Goal: Transaction & Acquisition: Purchase product/service

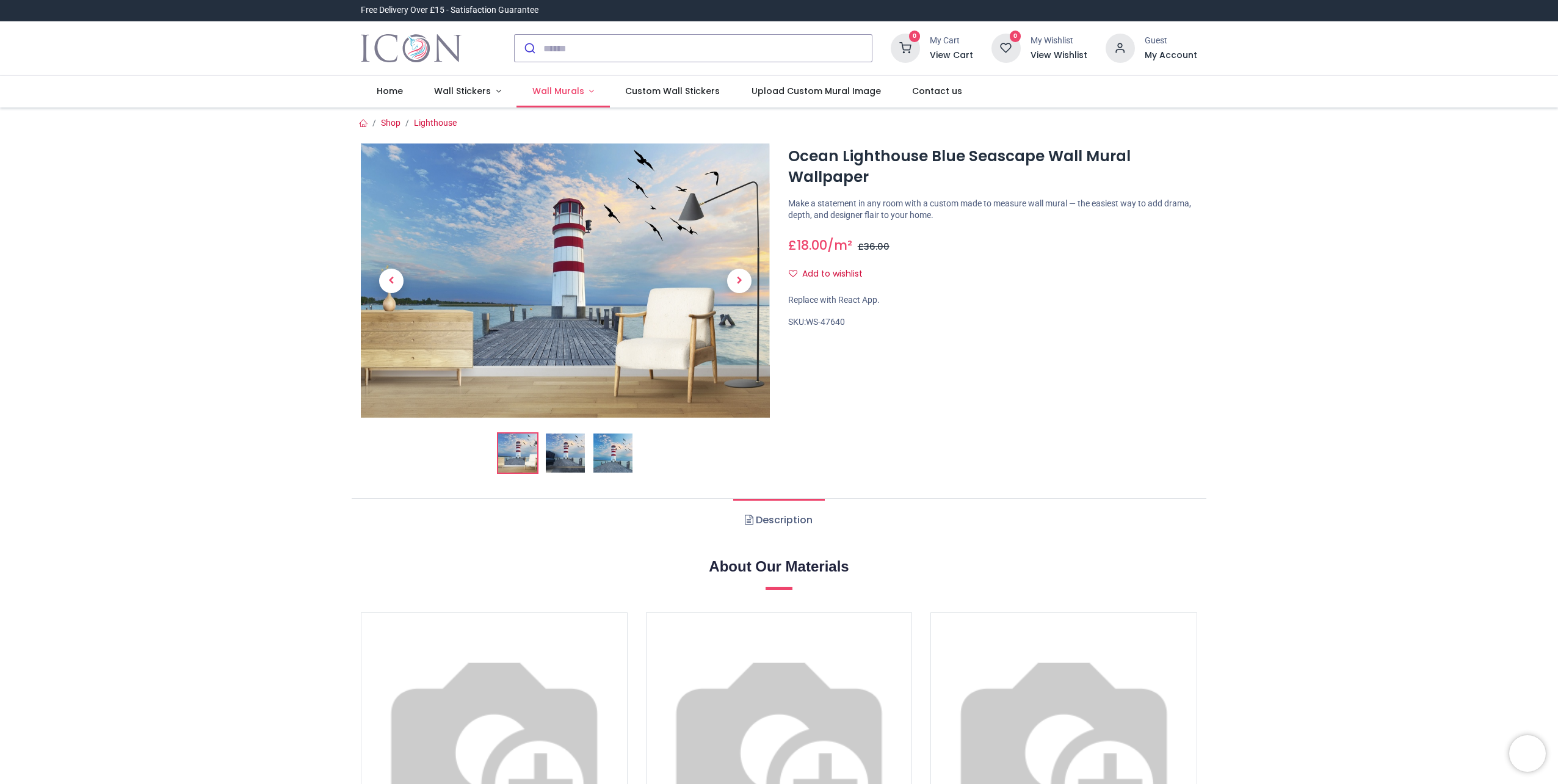
click at [585, 90] on link "Wall Murals" at bounding box center [563, 91] width 94 height 31
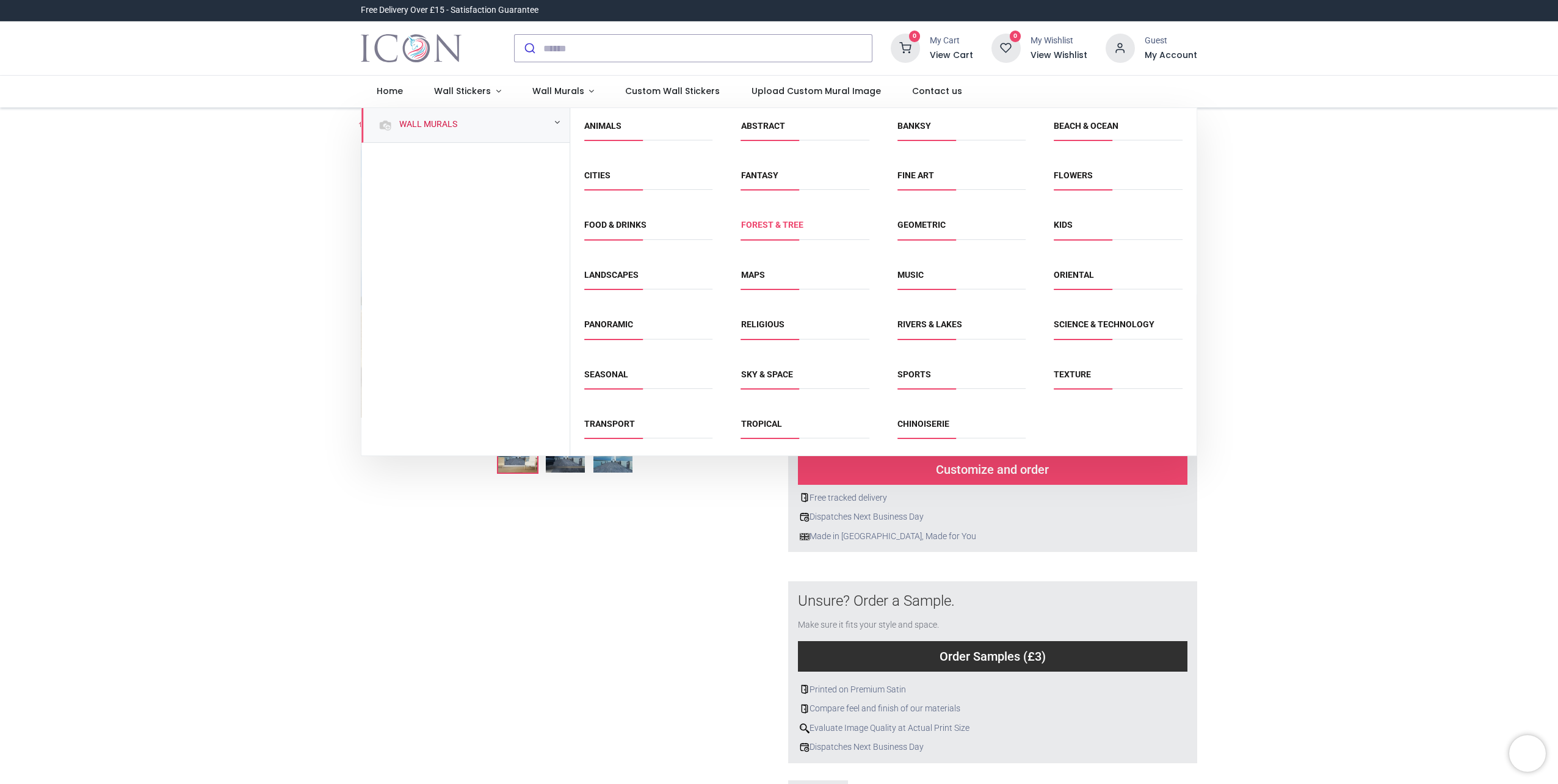
click at [766, 222] on link "Forest & Tree" at bounding box center [771, 224] width 62 height 9
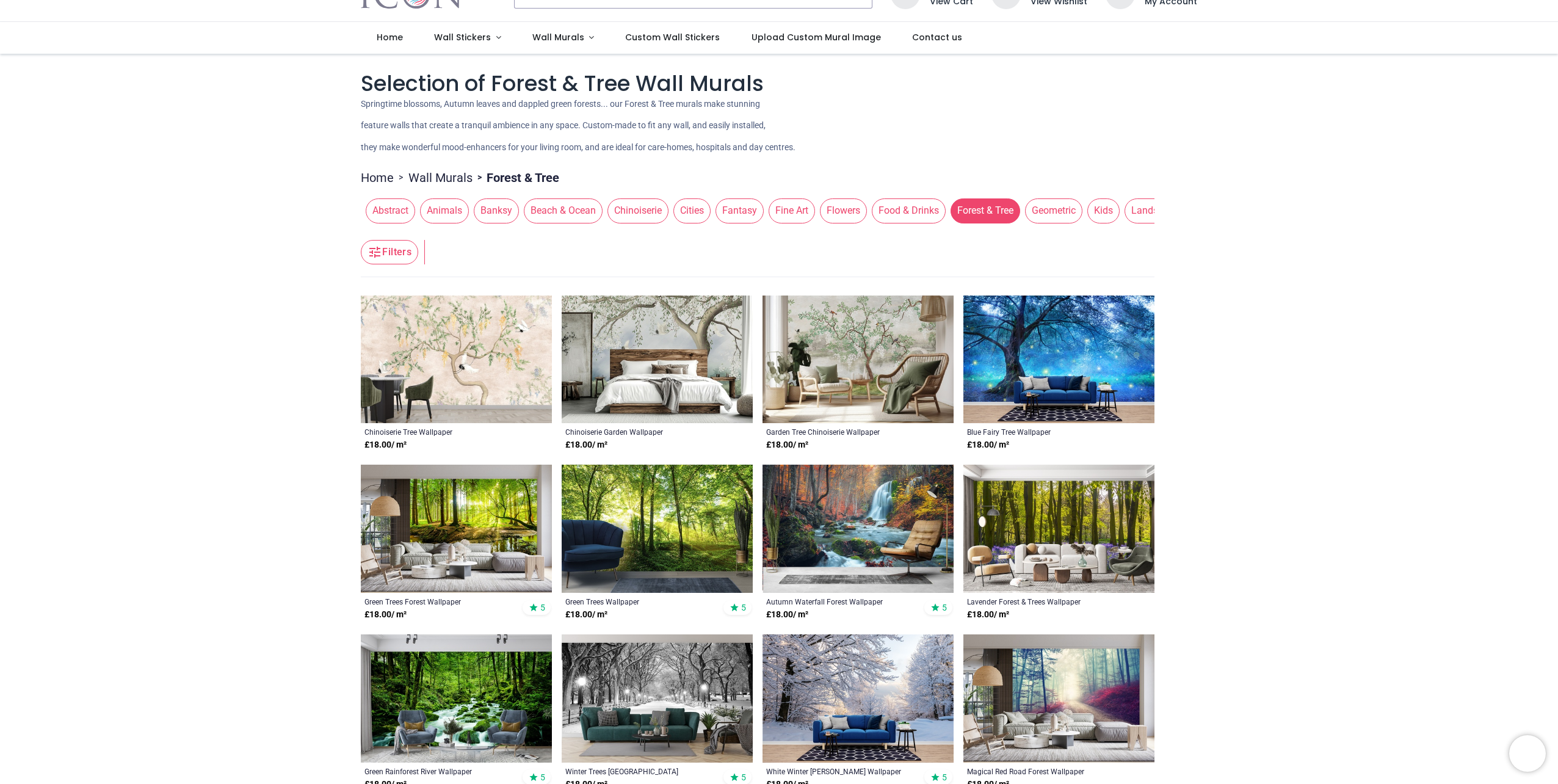
scroll to position [122, 0]
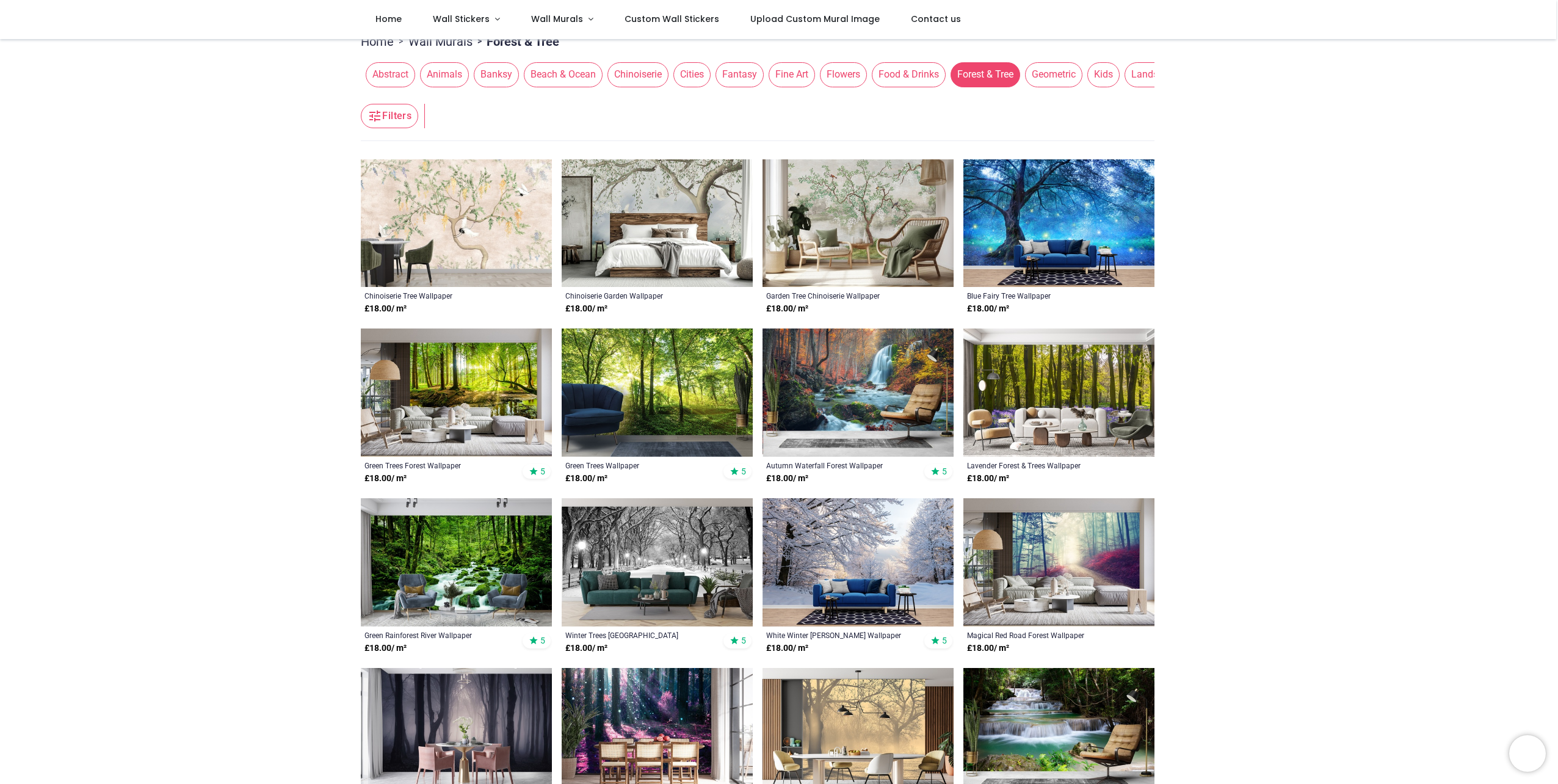
click at [631, 240] on img at bounding box center [657, 223] width 191 height 128
click at [446, 372] on img at bounding box center [456, 392] width 191 height 128
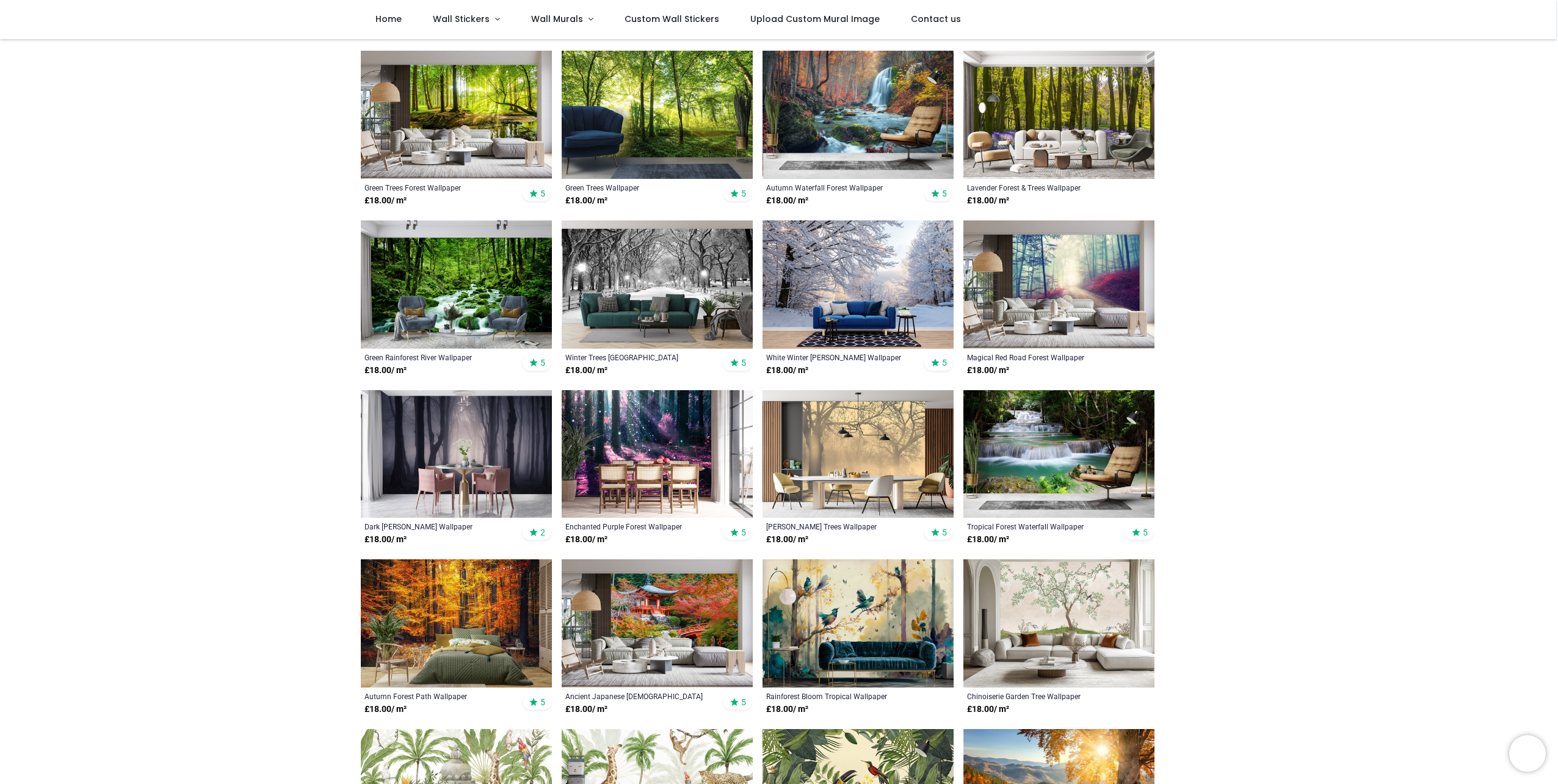
scroll to position [488, 0]
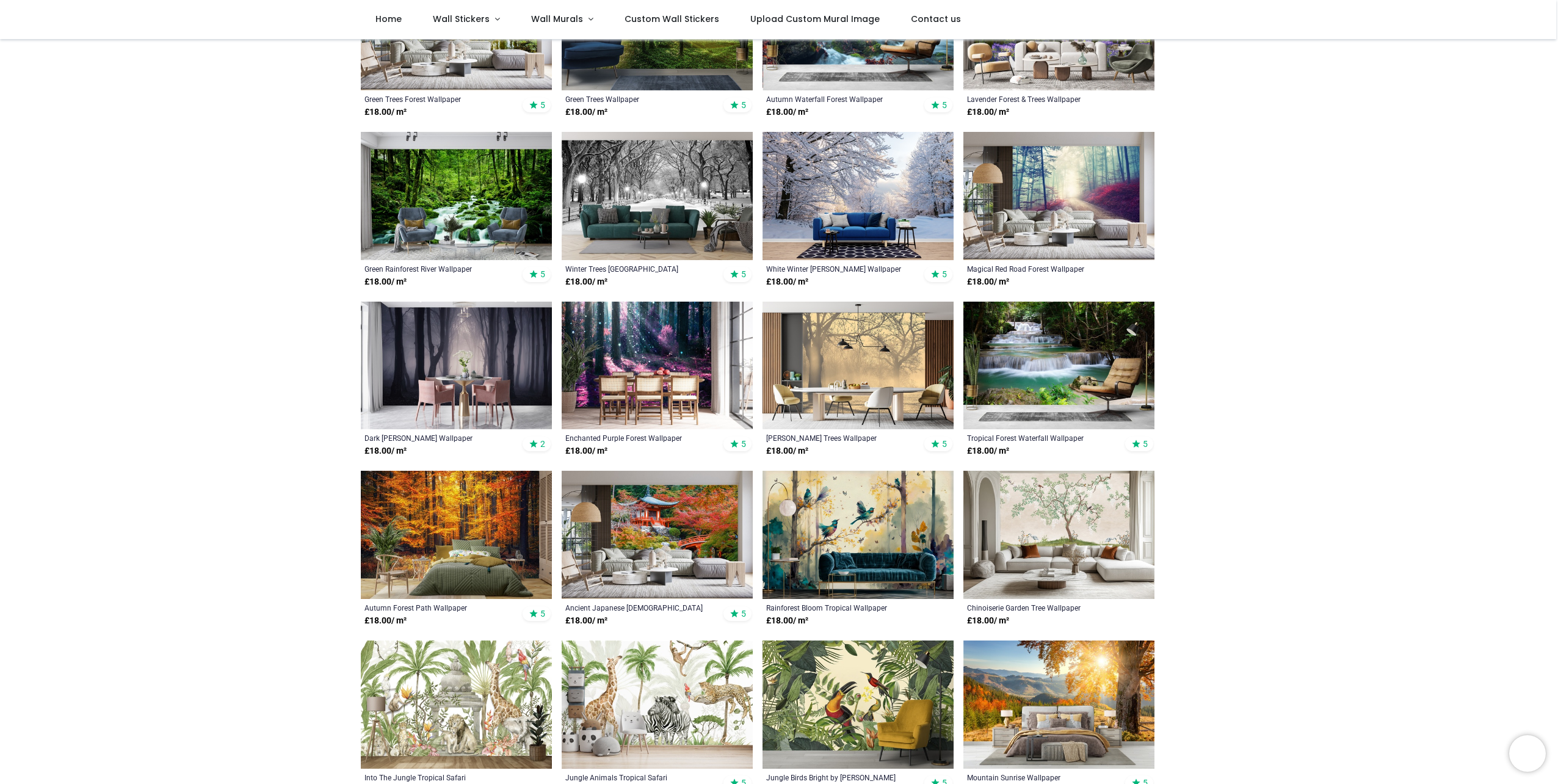
click at [829, 345] on img at bounding box center [858, 366] width 191 height 128
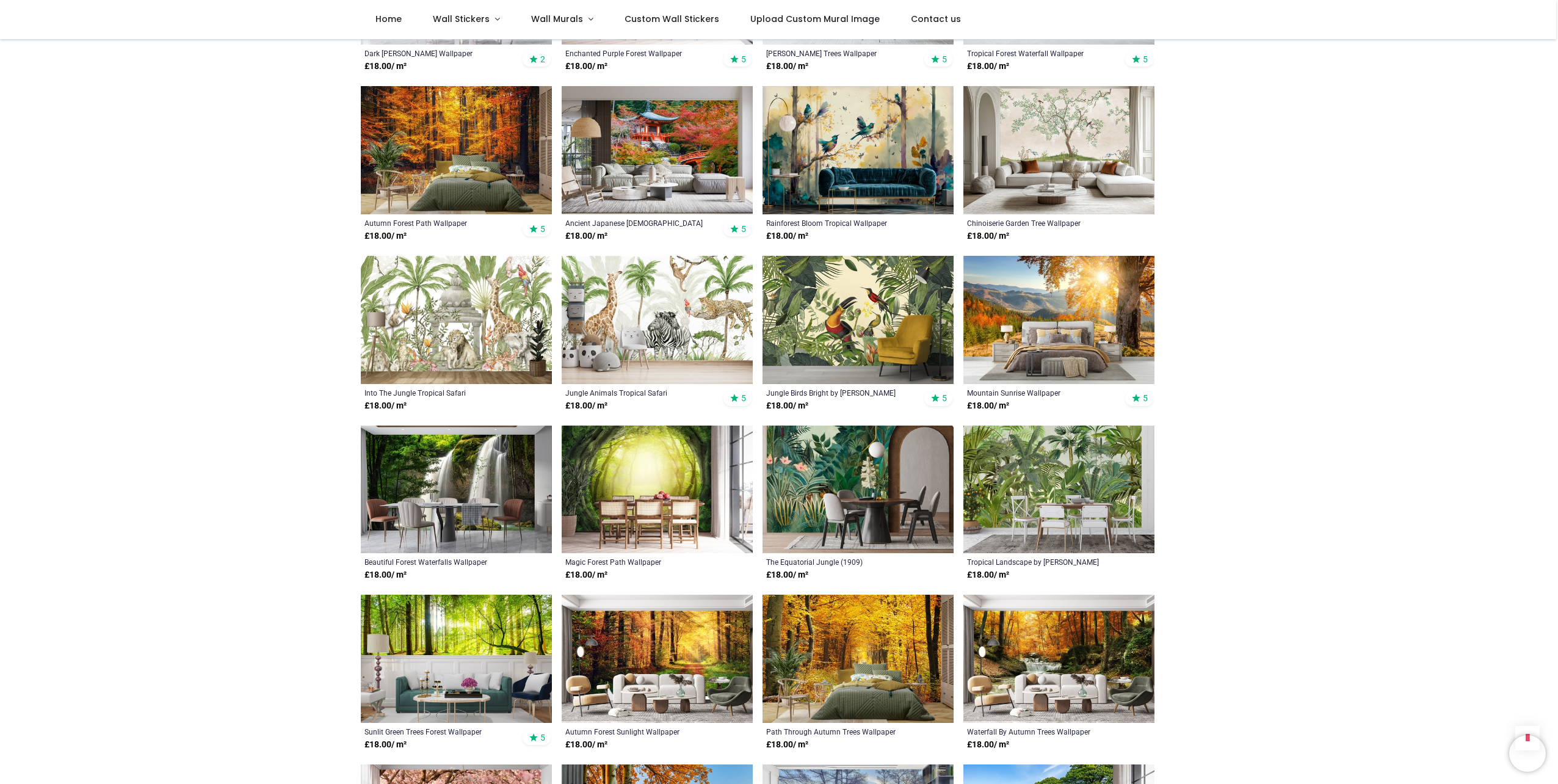
scroll to position [977, 0]
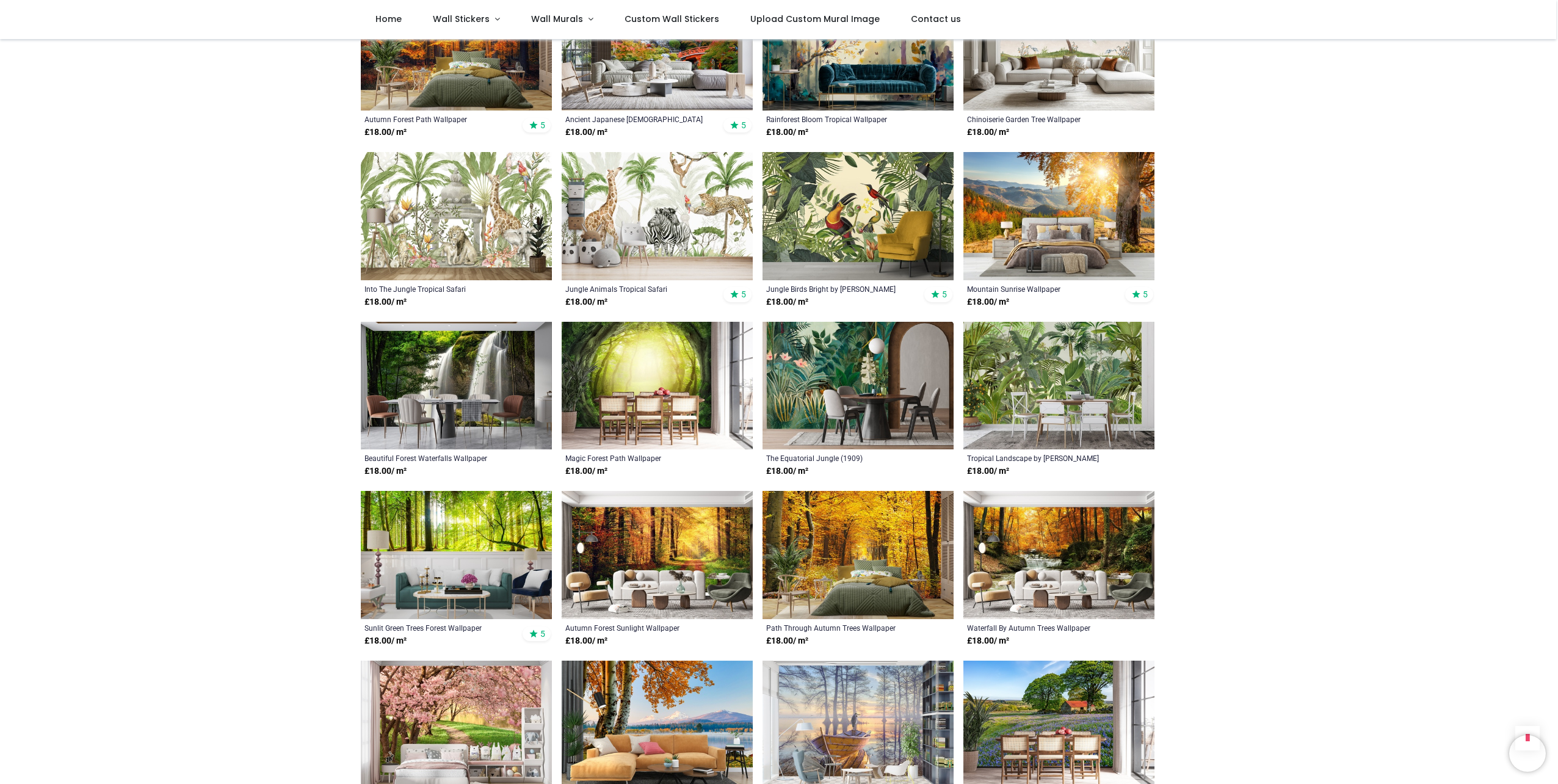
click at [661, 360] on img at bounding box center [657, 385] width 191 height 128
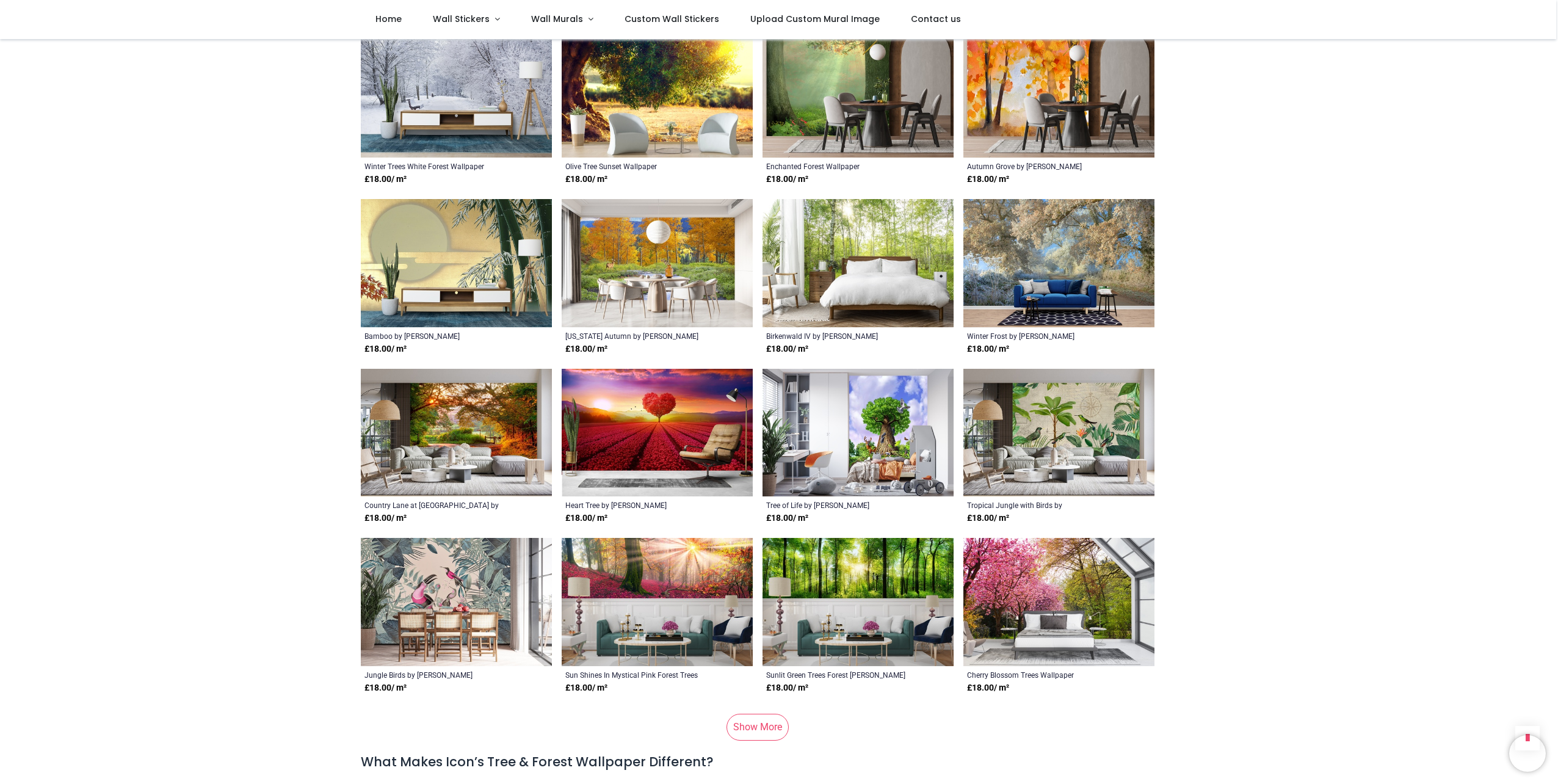
scroll to position [2076, 0]
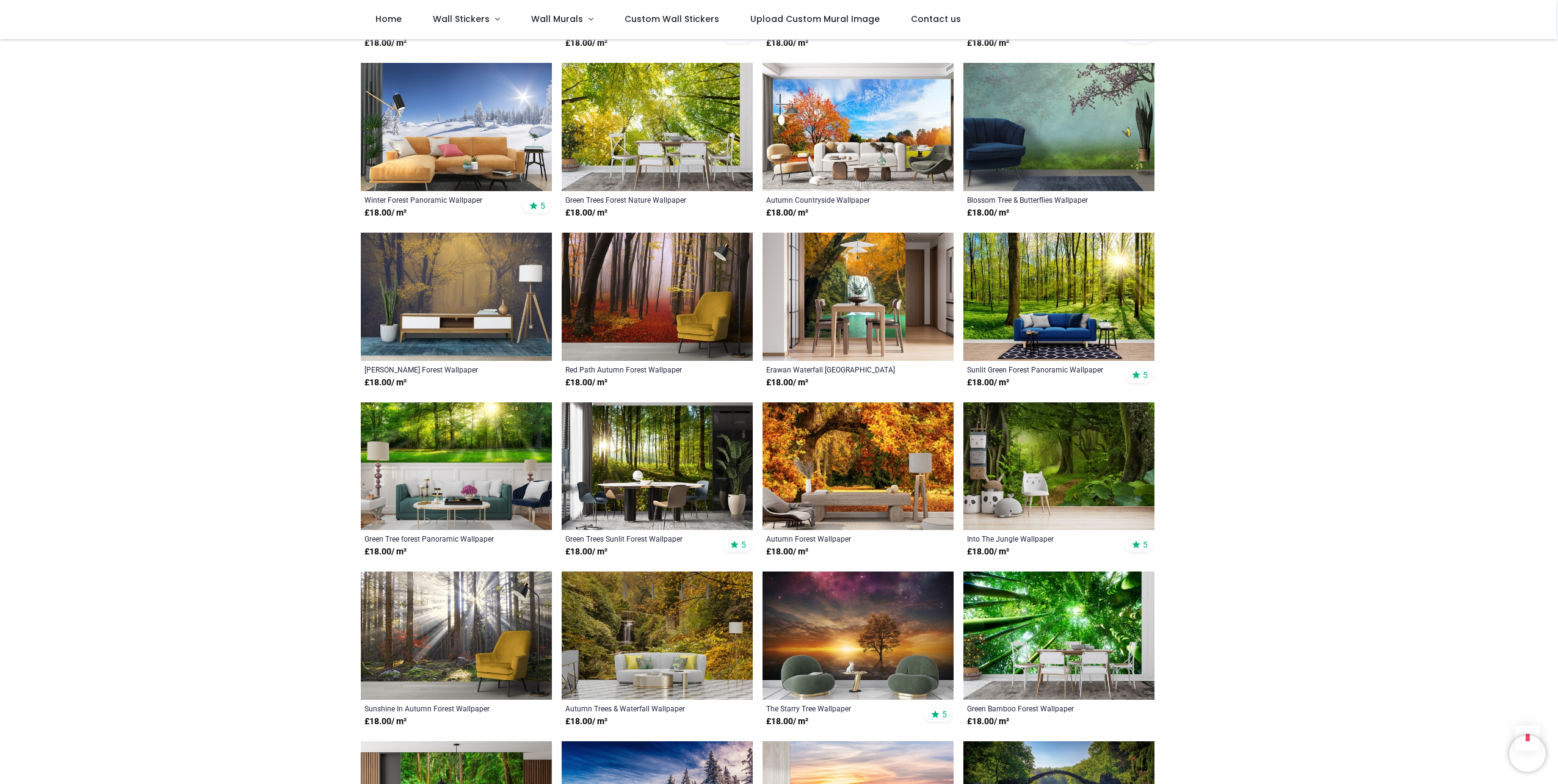
scroll to position [3052, 0]
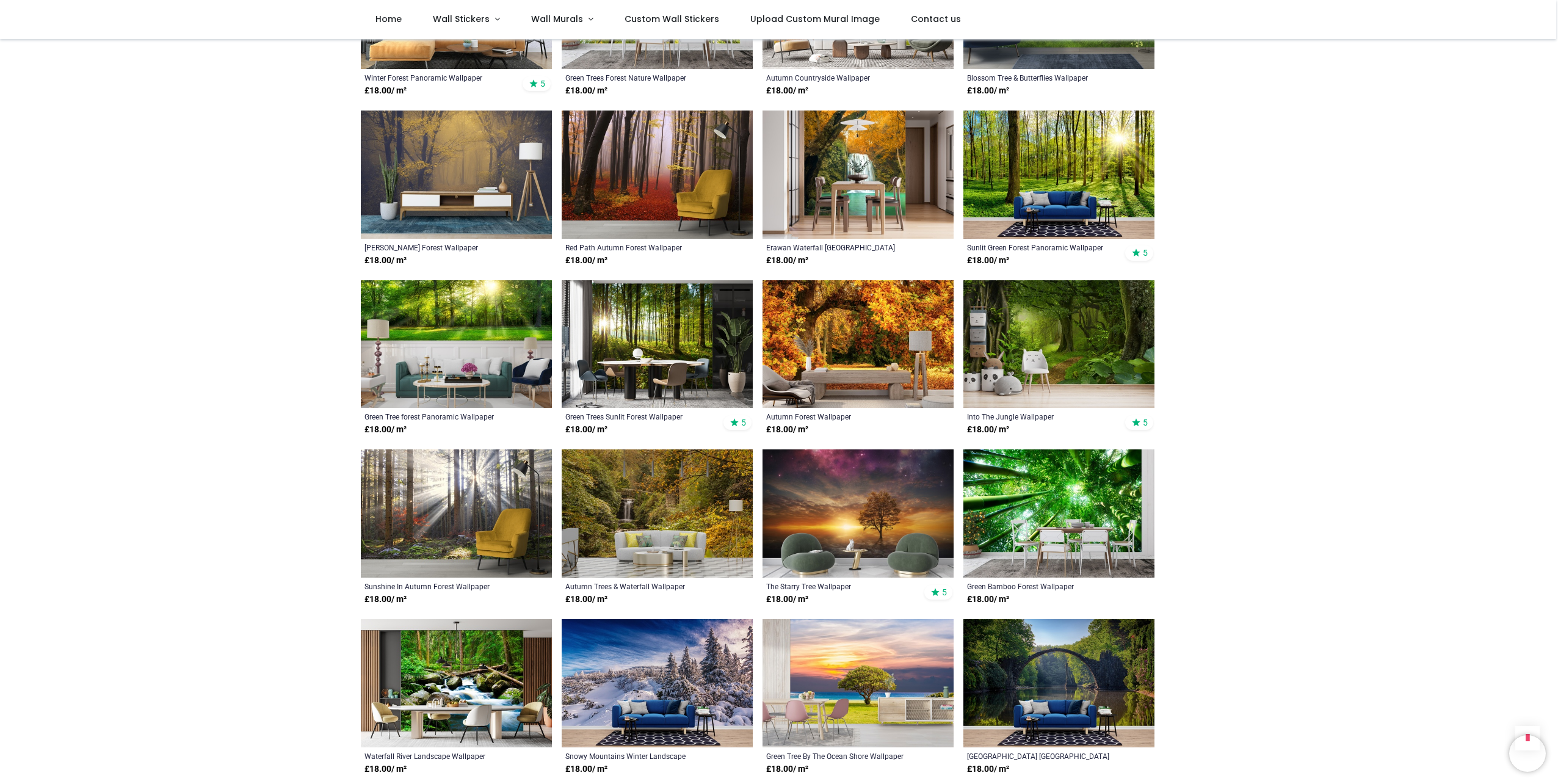
click at [1077, 322] on img at bounding box center [1059, 344] width 191 height 128
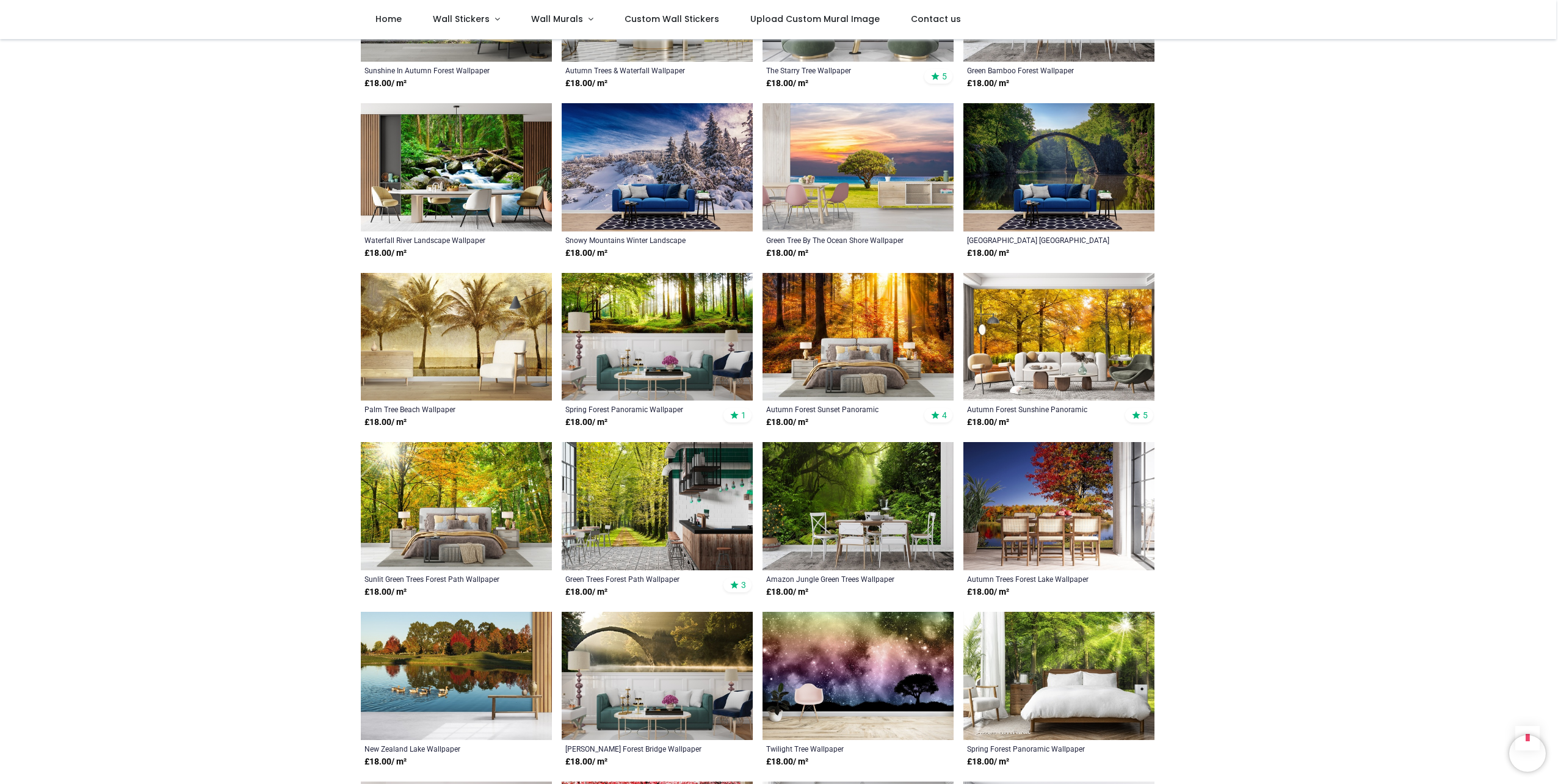
scroll to position [3662, 0]
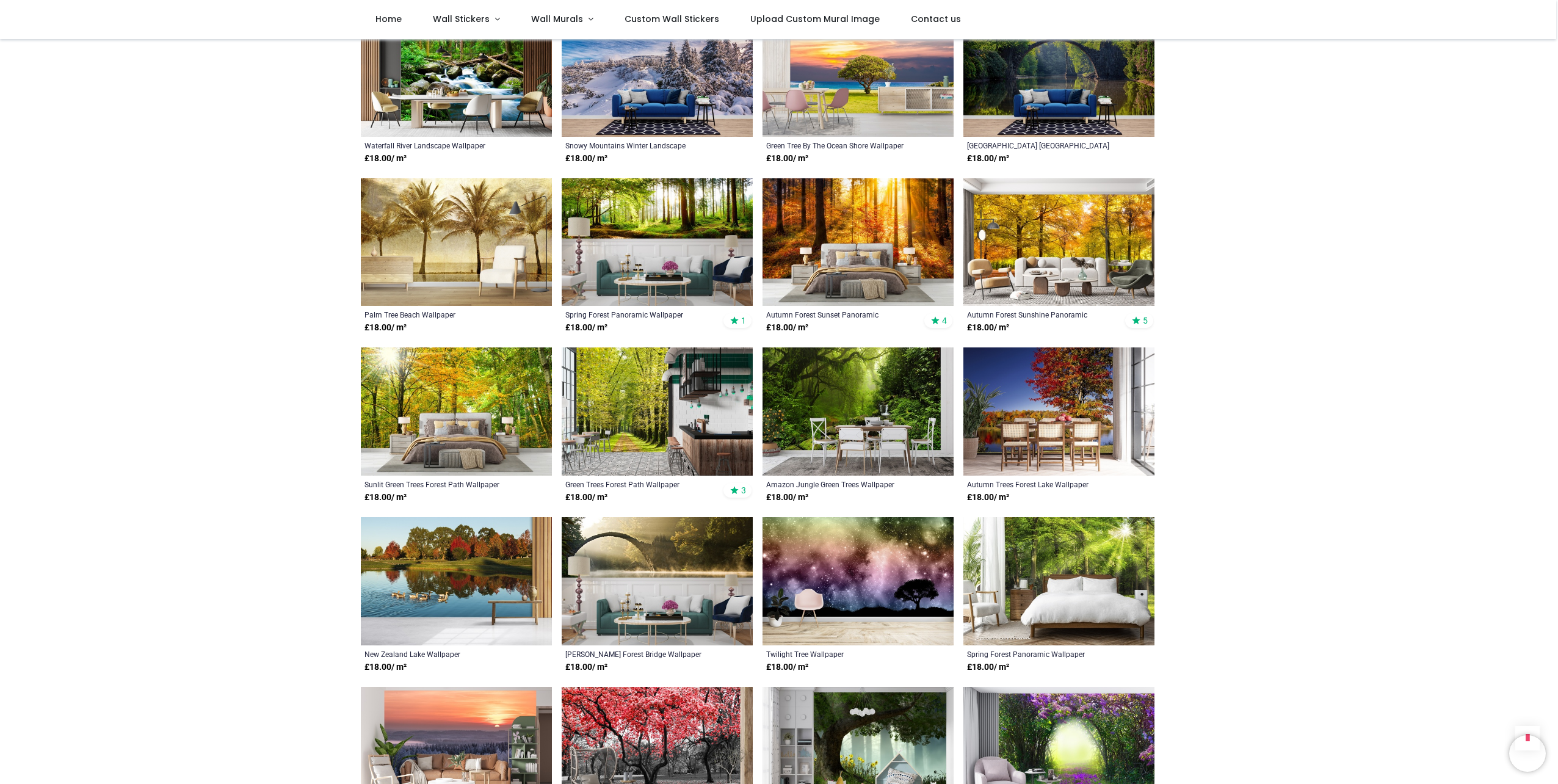
click at [838, 361] on img at bounding box center [858, 411] width 191 height 128
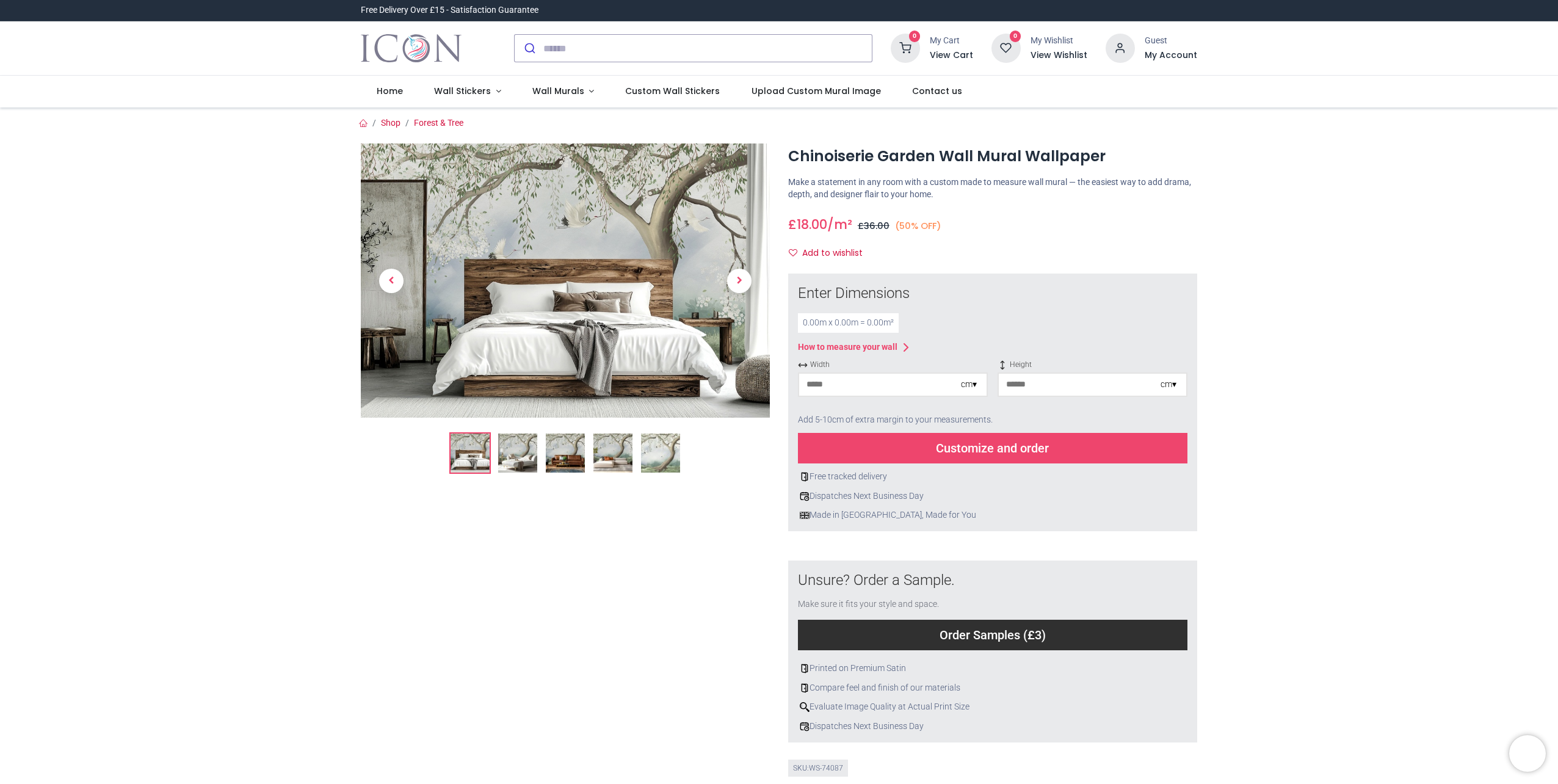
click at [648, 446] on img at bounding box center [661, 453] width 39 height 39
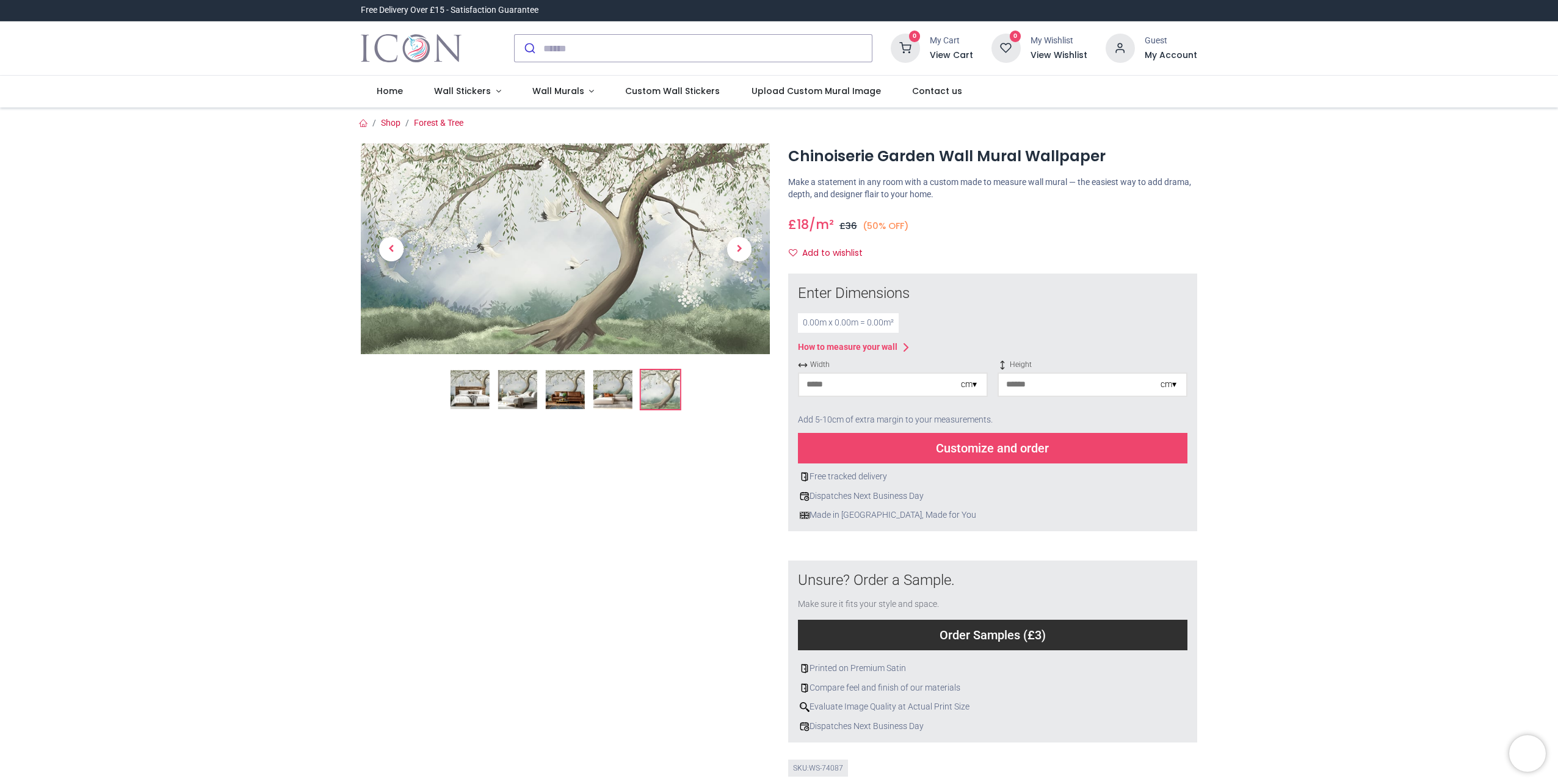
click at [607, 370] on img at bounding box center [613, 389] width 39 height 39
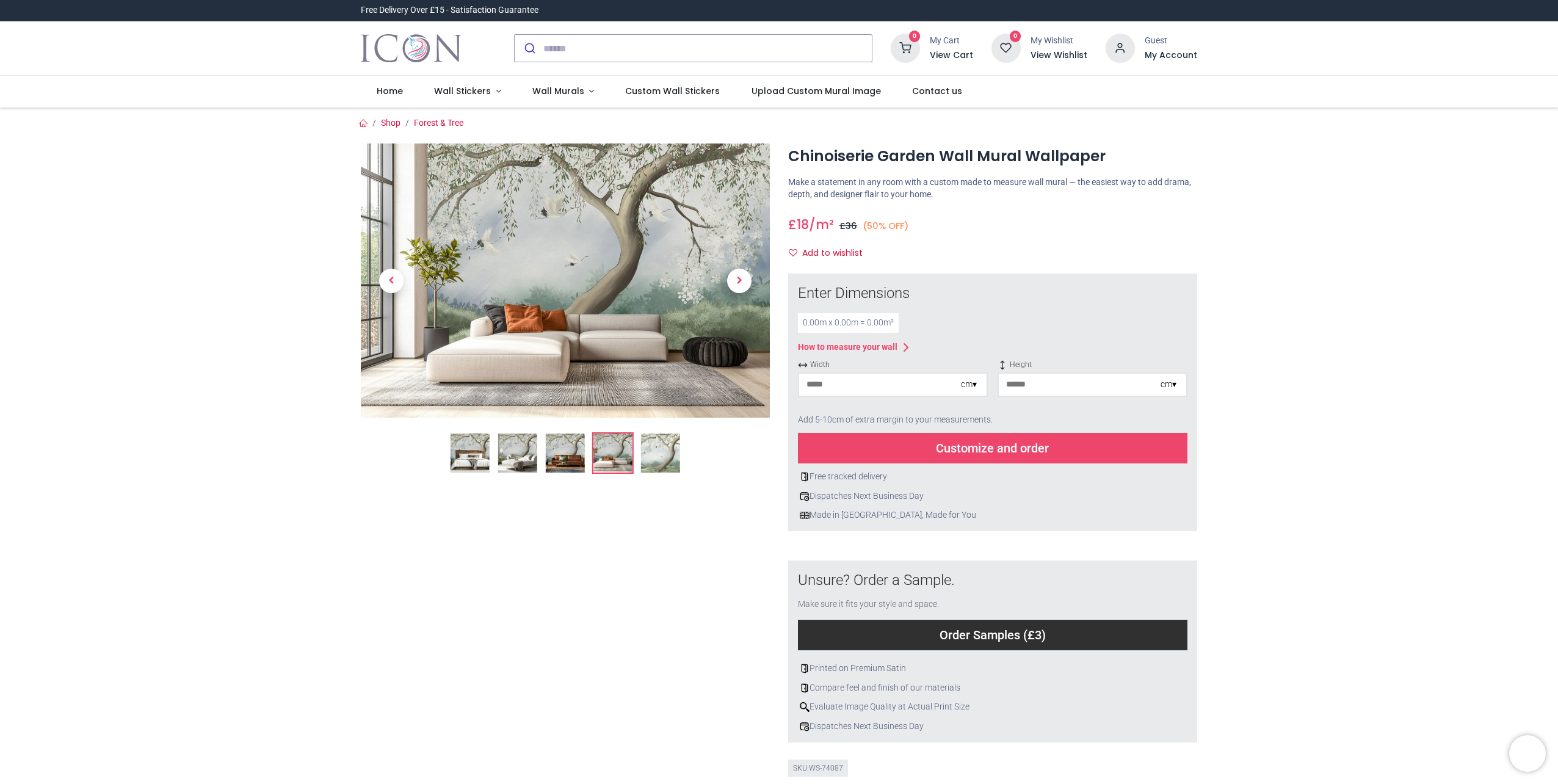
click at [555, 239] on img at bounding box center [565, 281] width 409 height 274
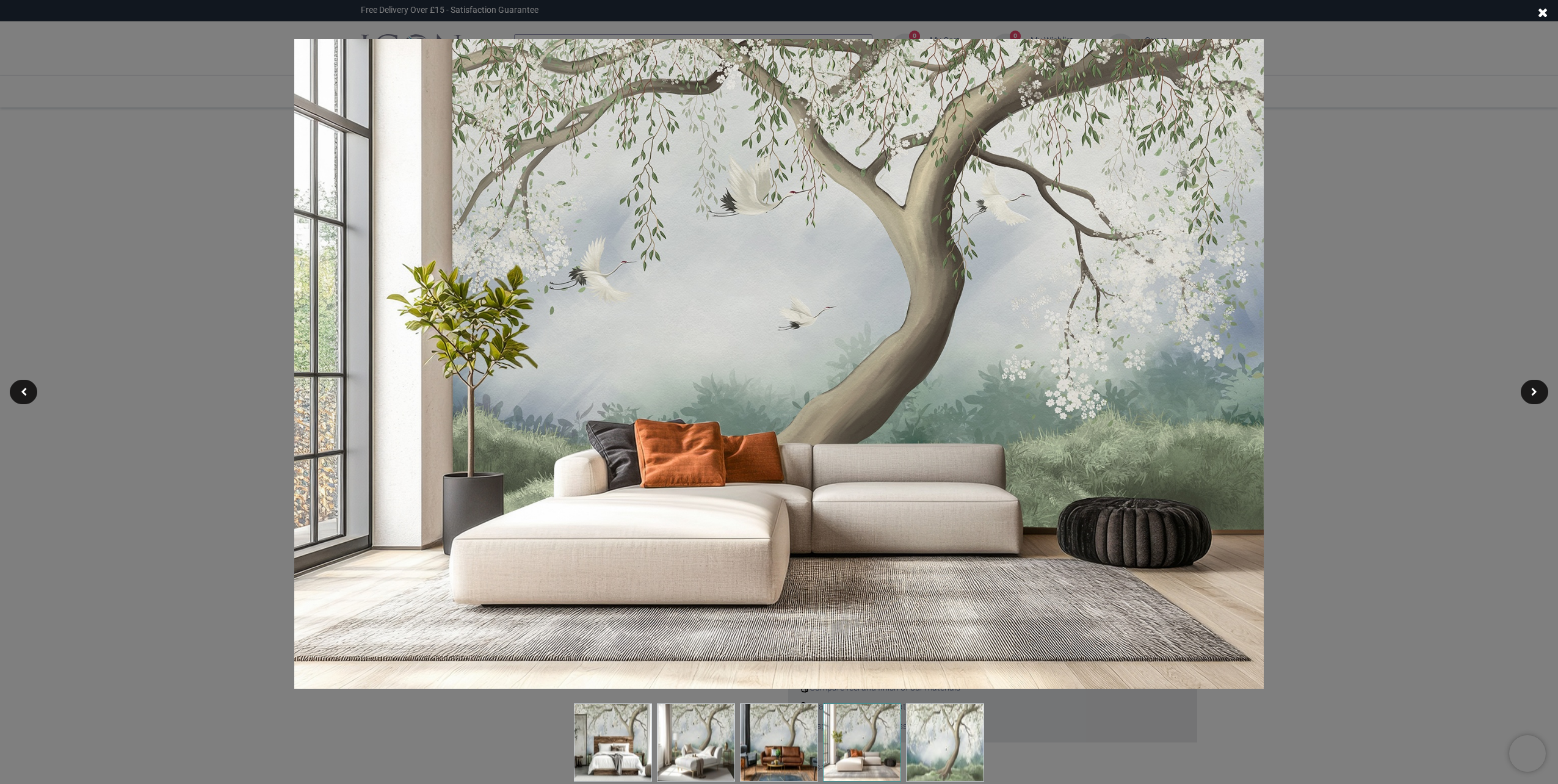
click at [1544, 12] on span at bounding box center [1543, 12] width 10 height 13
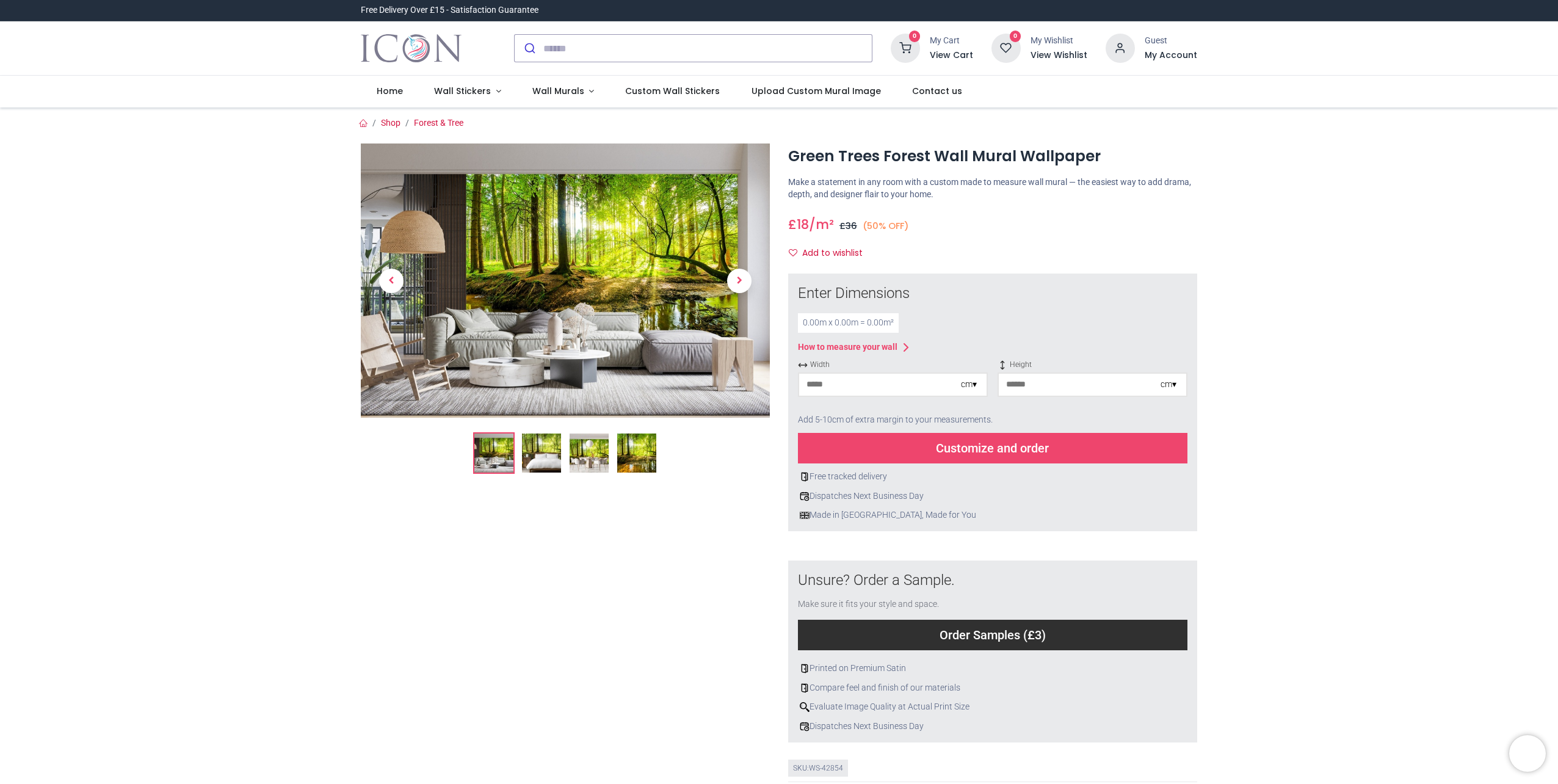
click at [901, 384] on input "number" at bounding box center [880, 384] width 162 height 22
type input "***"
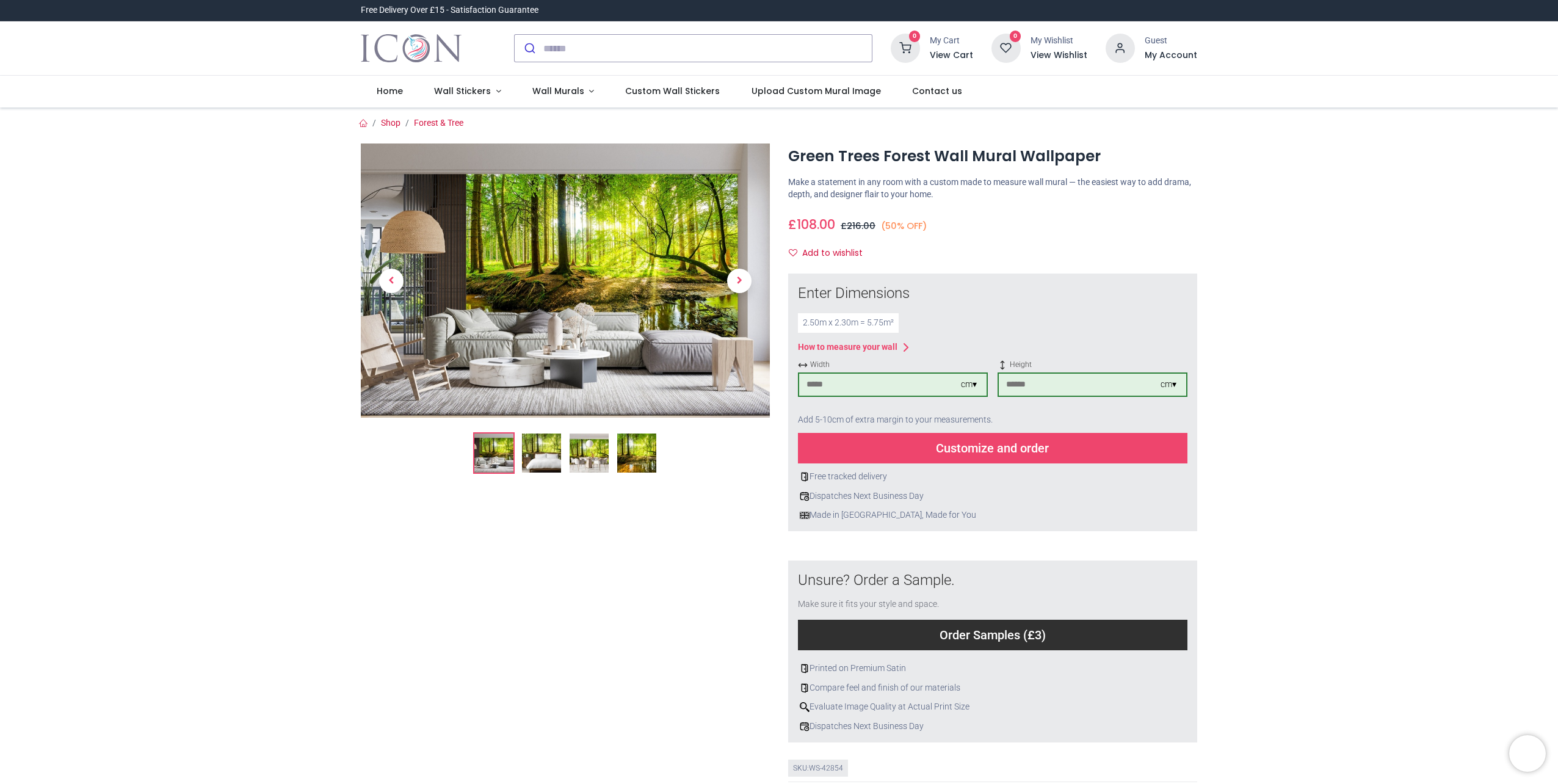
type input "***"
click at [902, 432] on div "Enter Dimensions 2.50 m x 2.30 m = 5.75 m² How to measure your wall Width *** c…" at bounding box center [992, 402] width 390 height 238
drag, startPoint x: 902, startPoint y: 432, endPoint x: 962, endPoint y: 445, distance: 61.4
click at [962, 445] on div "Customize and order" at bounding box center [992, 448] width 390 height 31
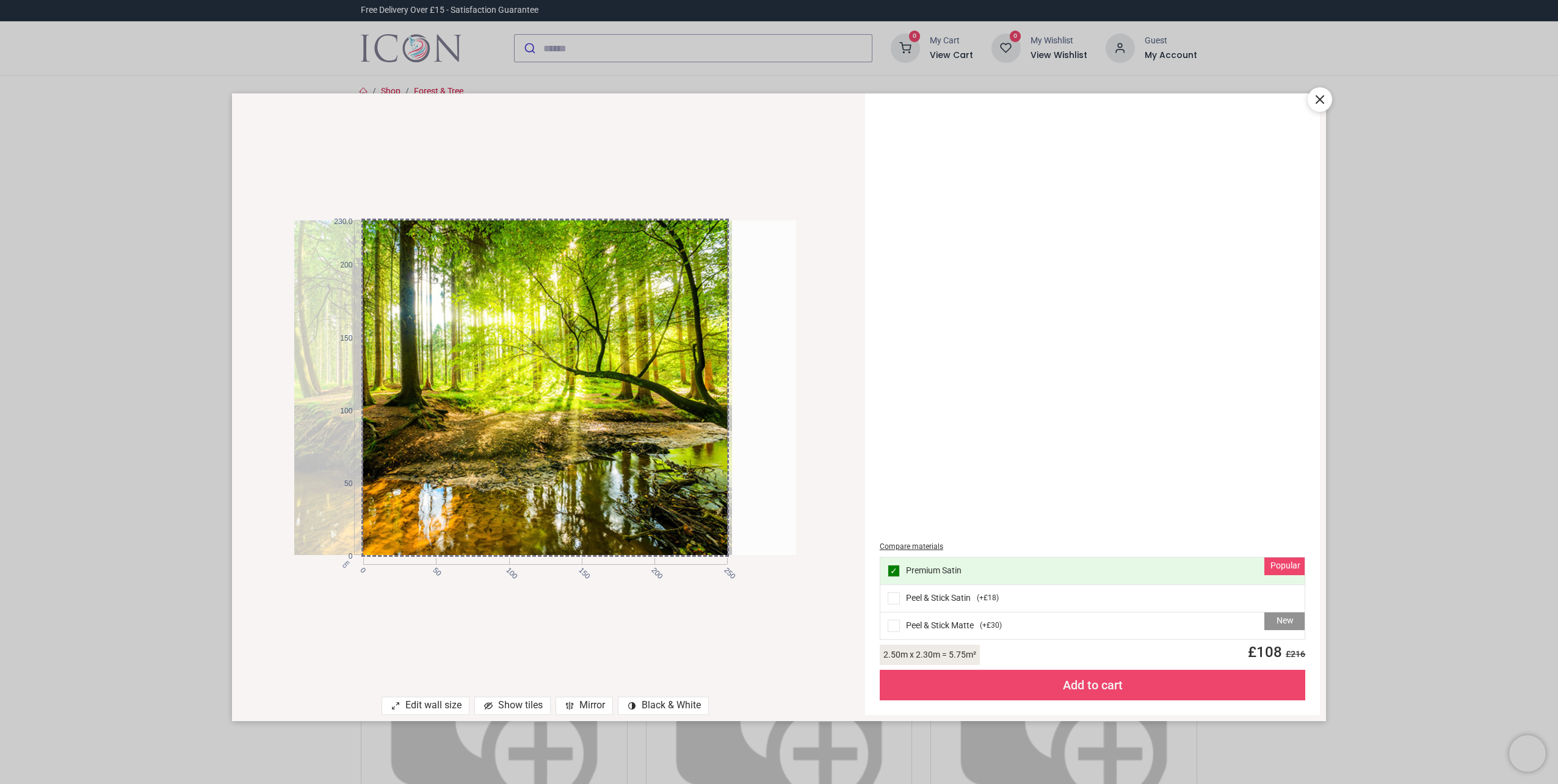
drag, startPoint x: 551, startPoint y: 424, endPoint x: 418, endPoint y: 417, distance: 133.2
click at [418, 417] on div at bounding box center [481, 387] width 502 height 334
click at [1317, 96] on icon at bounding box center [1320, 99] width 8 height 8
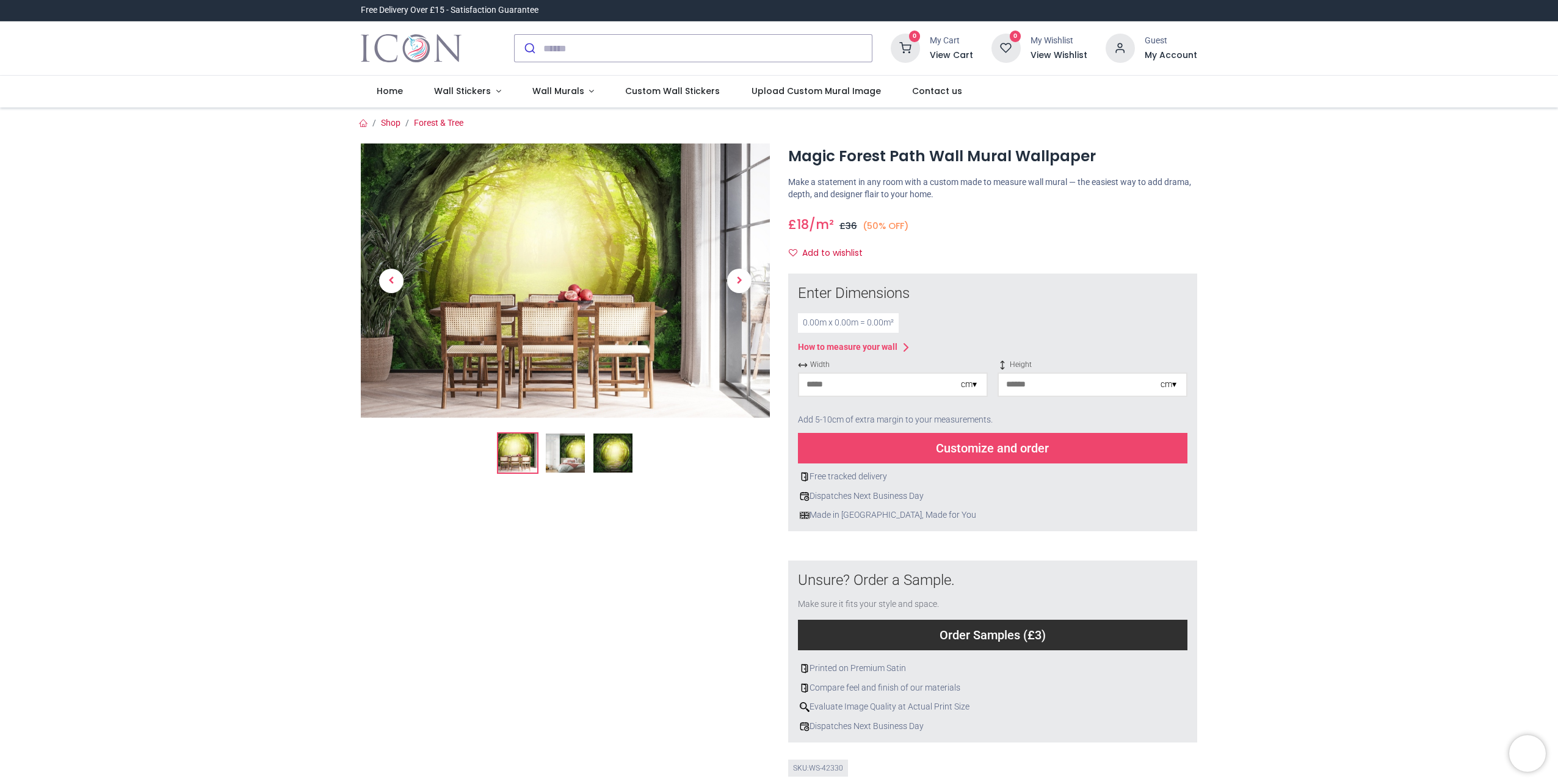
click at [623, 456] on img at bounding box center [613, 453] width 39 height 39
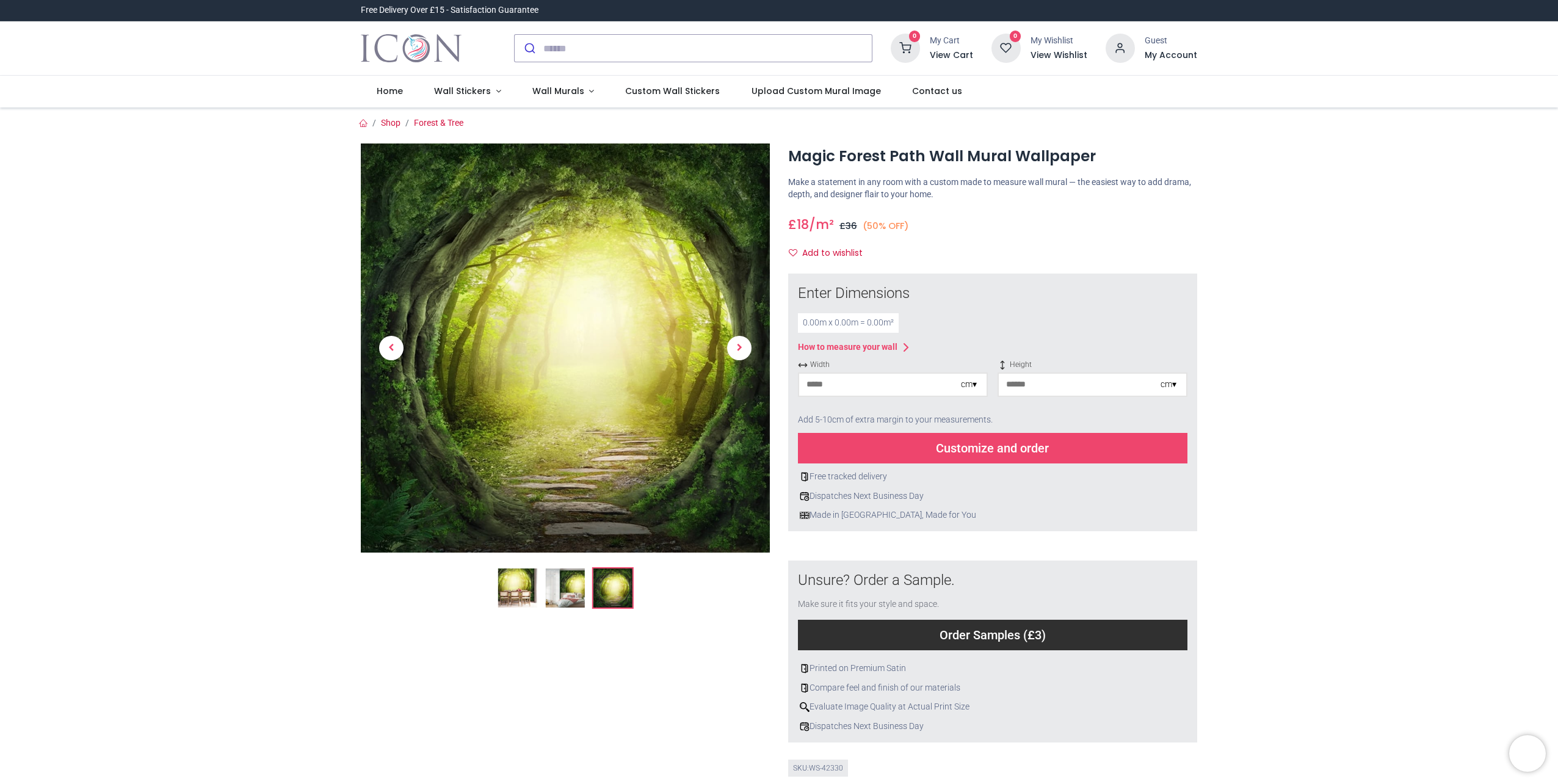
click at [854, 384] on input "number" at bounding box center [880, 384] width 162 height 22
type input "***"
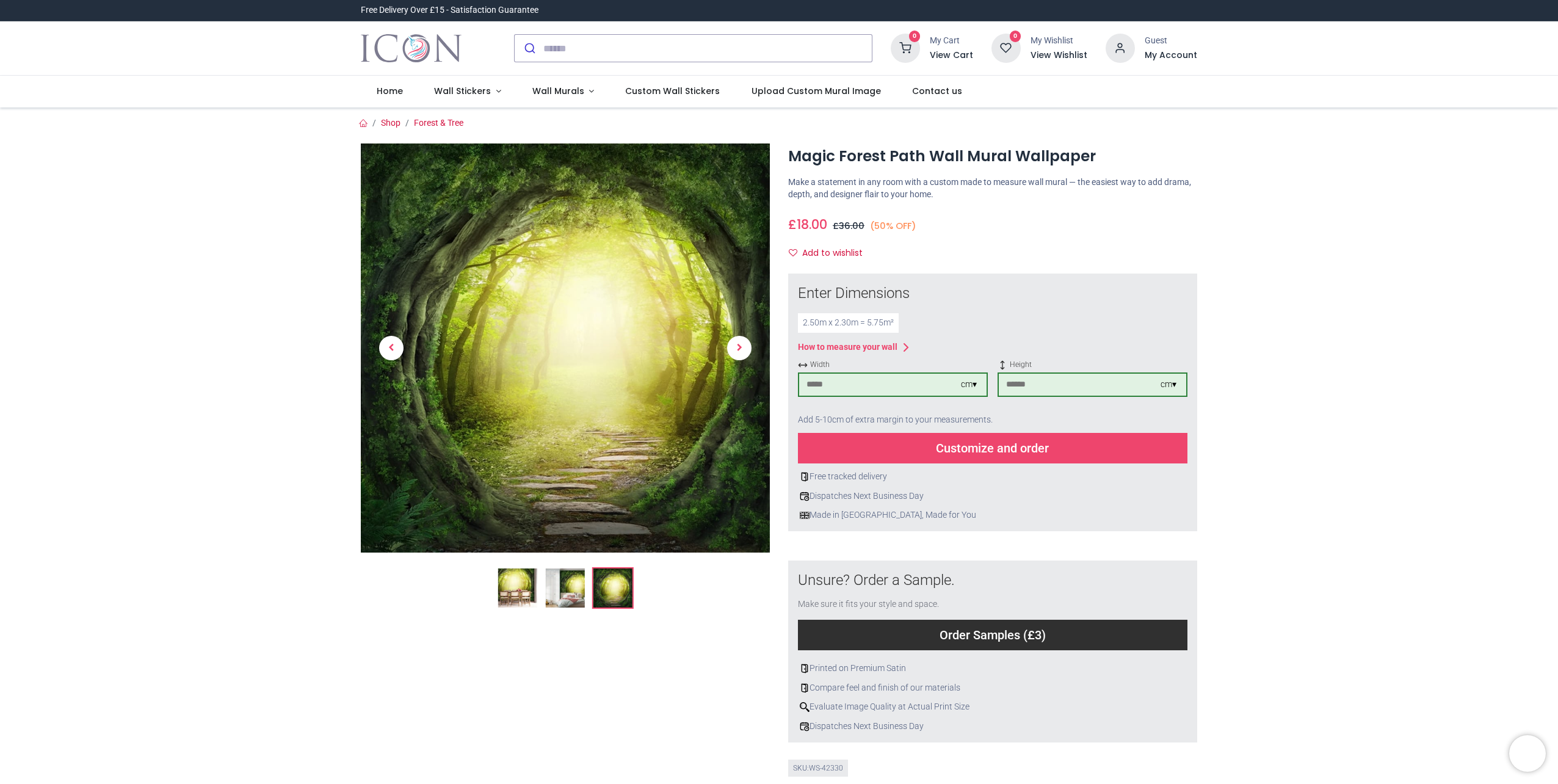
type input "***"
click at [997, 447] on div "Customize and order" at bounding box center [992, 448] width 390 height 31
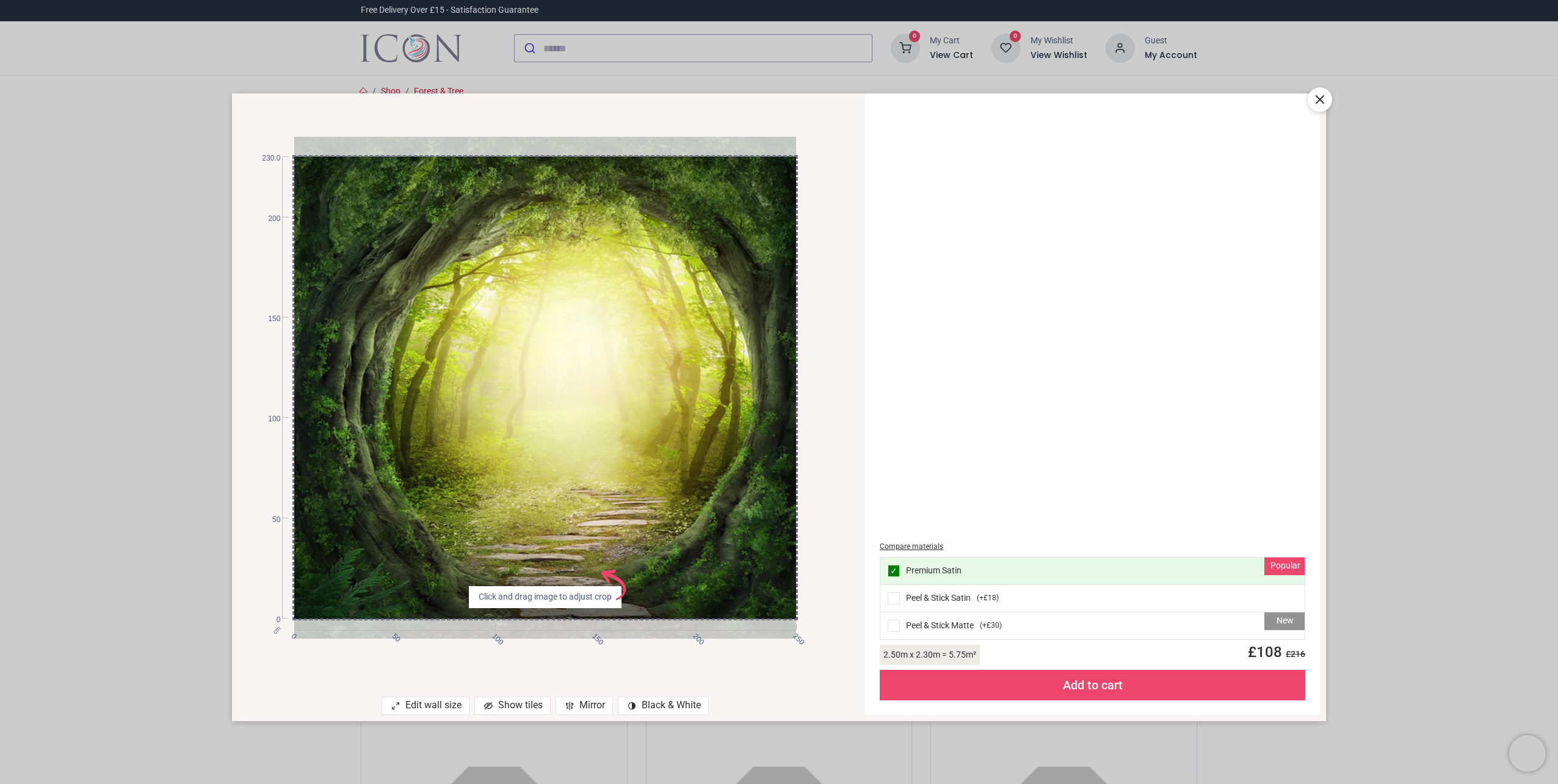
click at [1316, 97] on icon at bounding box center [1319, 99] width 14 height 14
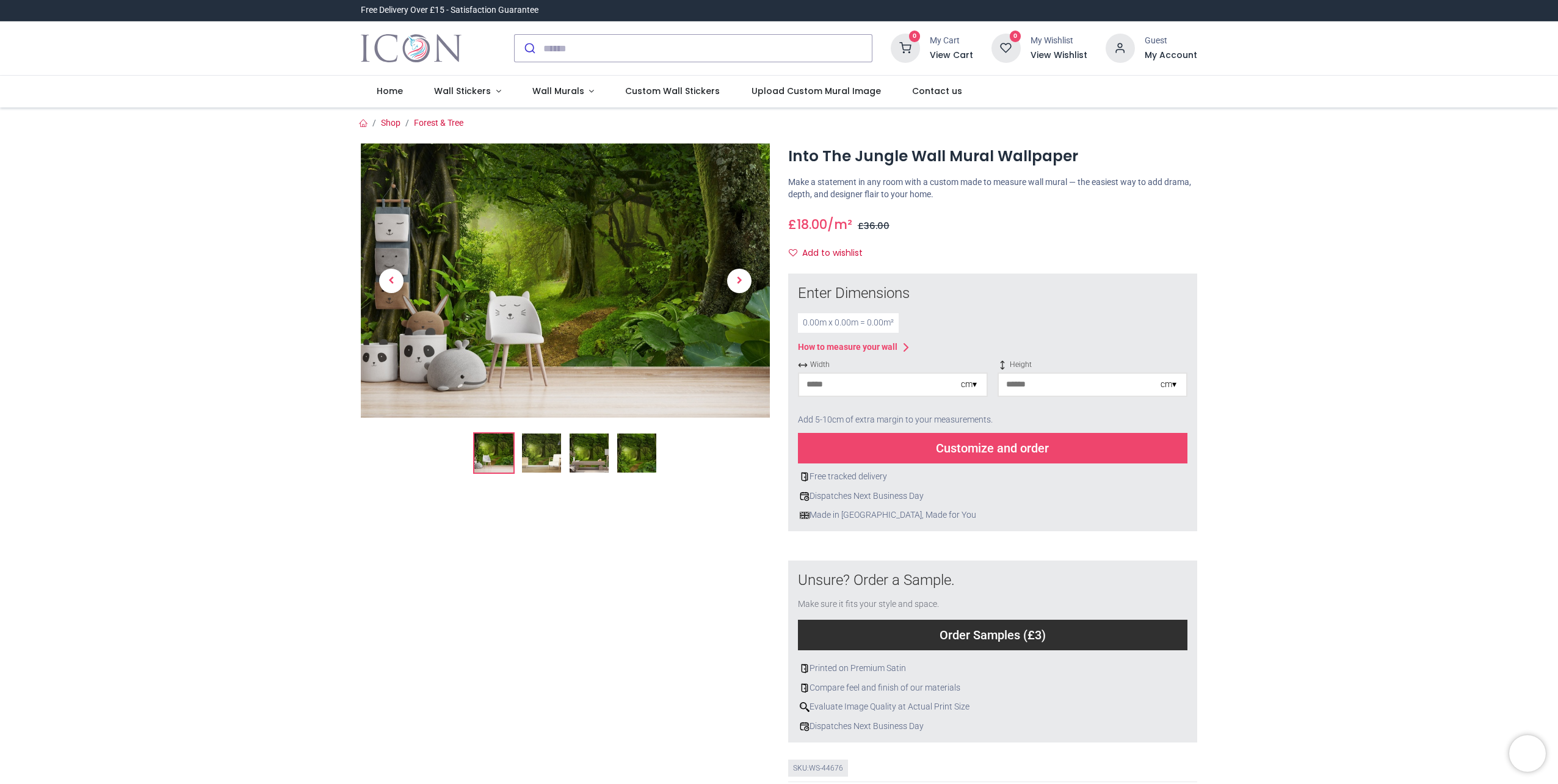
click at [871, 380] on input "number" at bounding box center [880, 384] width 162 height 22
type input "***"
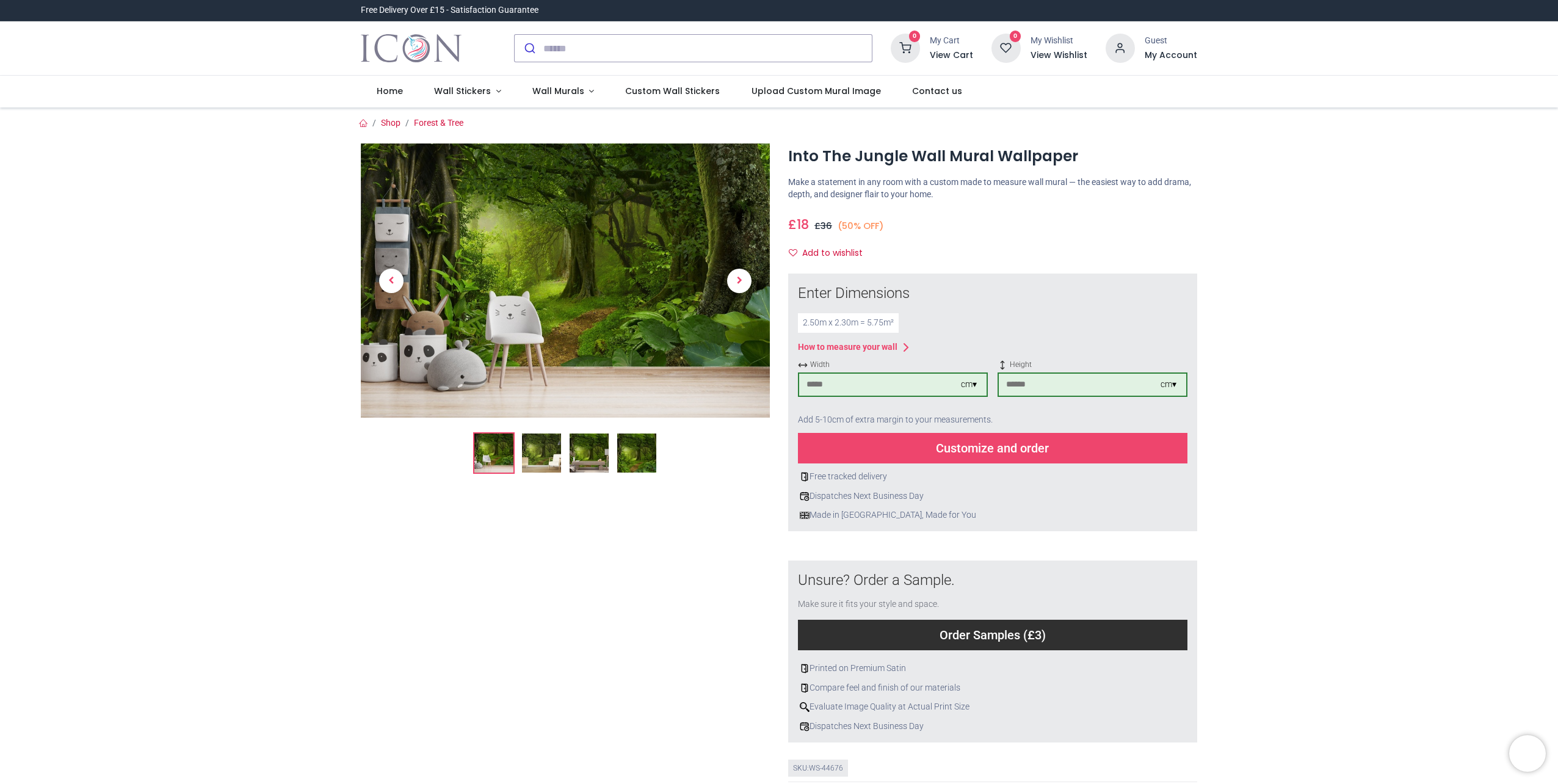
type input "***"
click at [1101, 459] on div "Customize and order" at bounding box center [992, 448] width 390 height 31
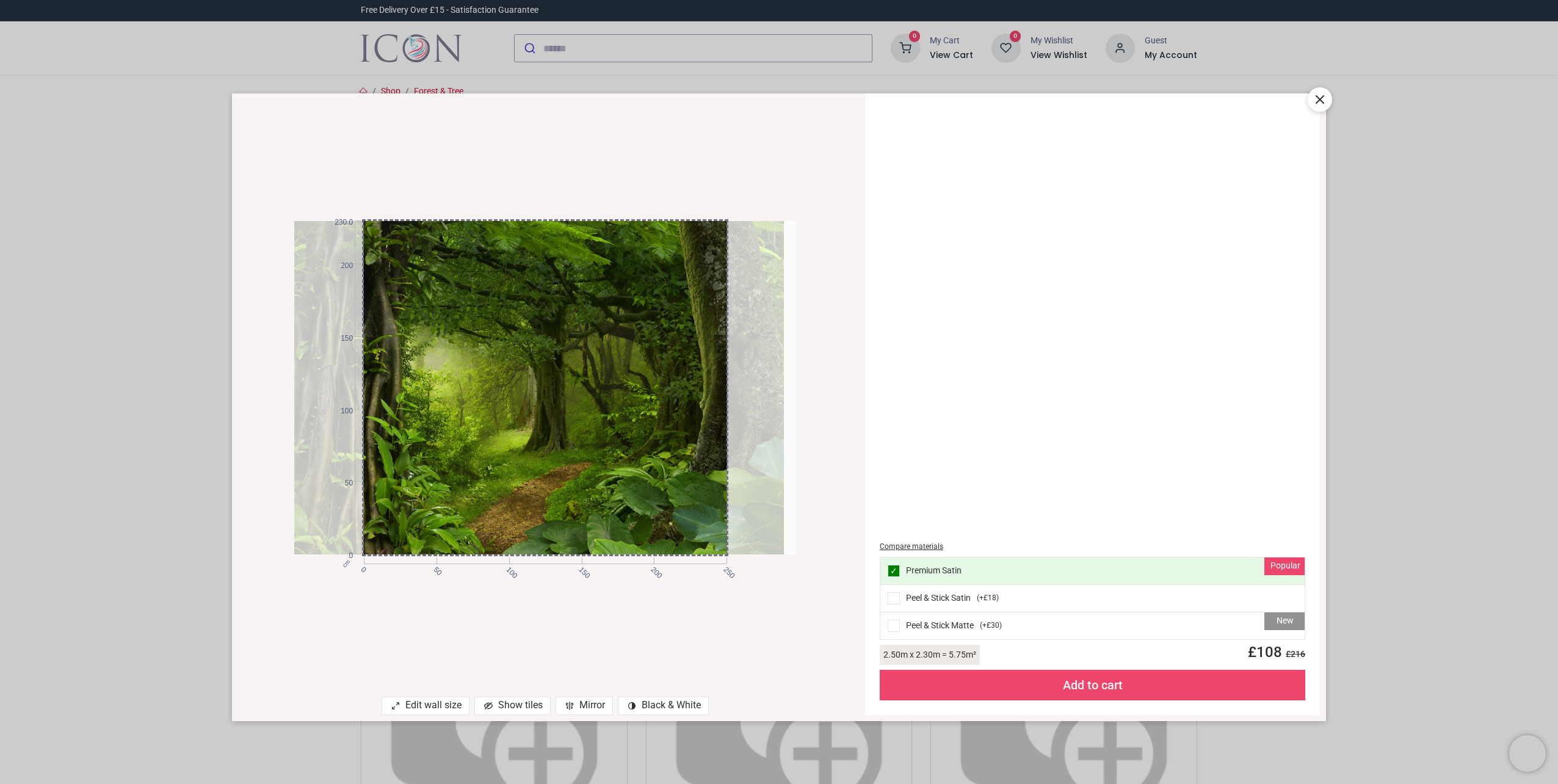
drag, startPoint x: 579, startPoint y: 366, endPoint x: 566, endPoint y: 382, distance: 20.6
click at [566, 382] on div at bounding box center [533, 388] width 502 height 333
click at [1319, 104] on icon at bounding box center [1319, 99] width 14 height 14
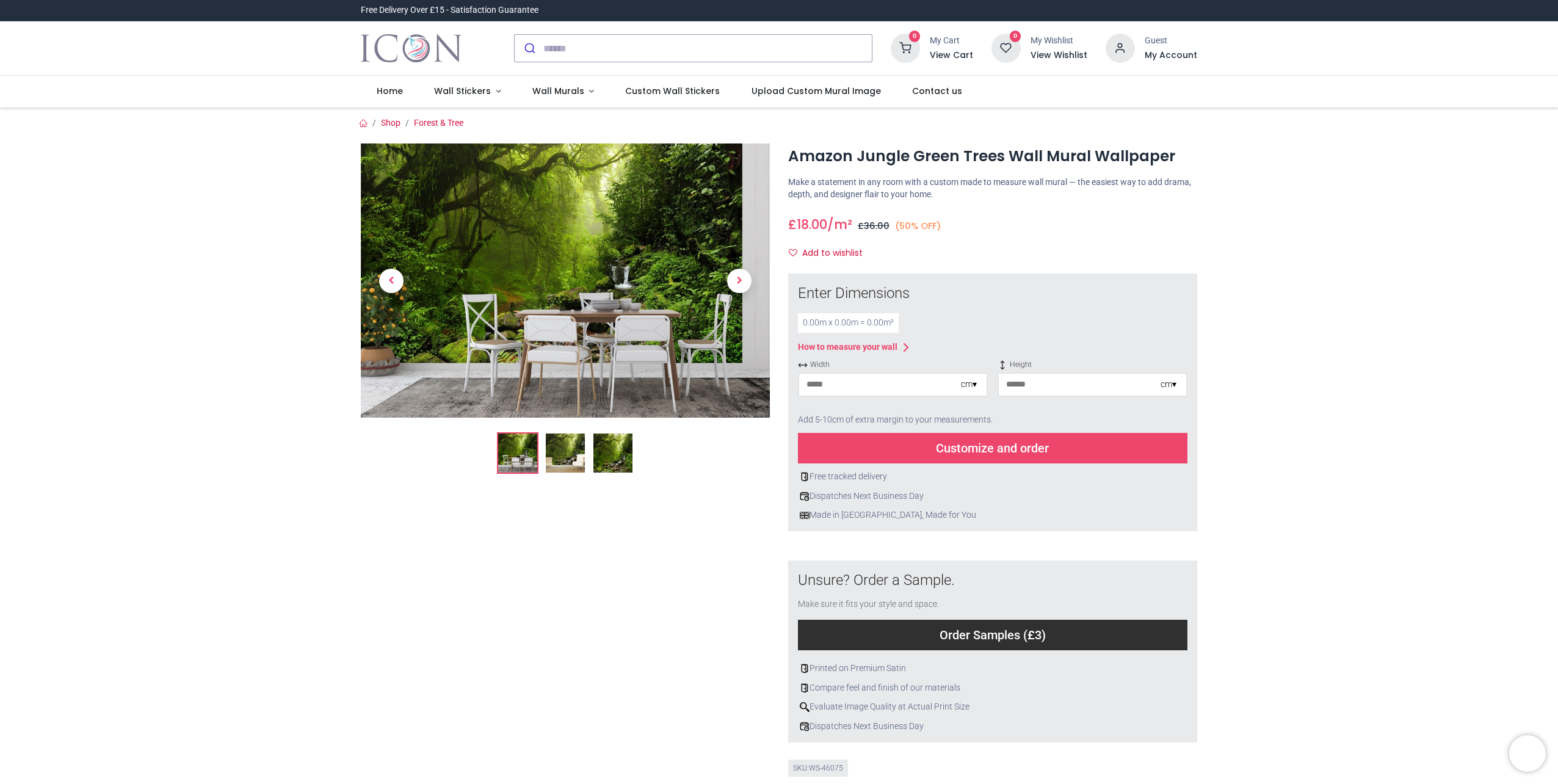
click at [878, 386] on input "number" at bounding box center [880, 384] width 162 height 22
type input "***"
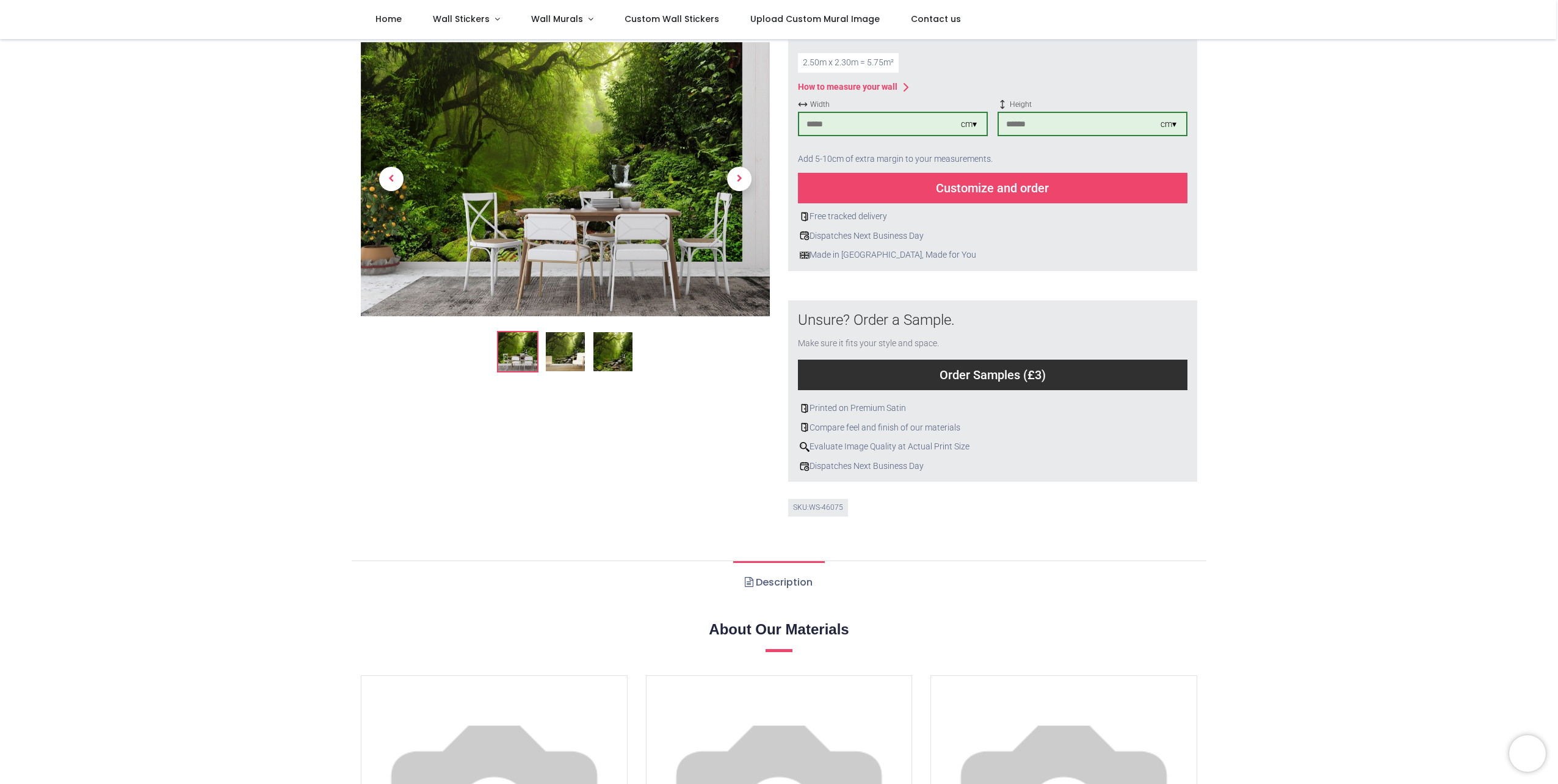
scroll to position [146, 0]
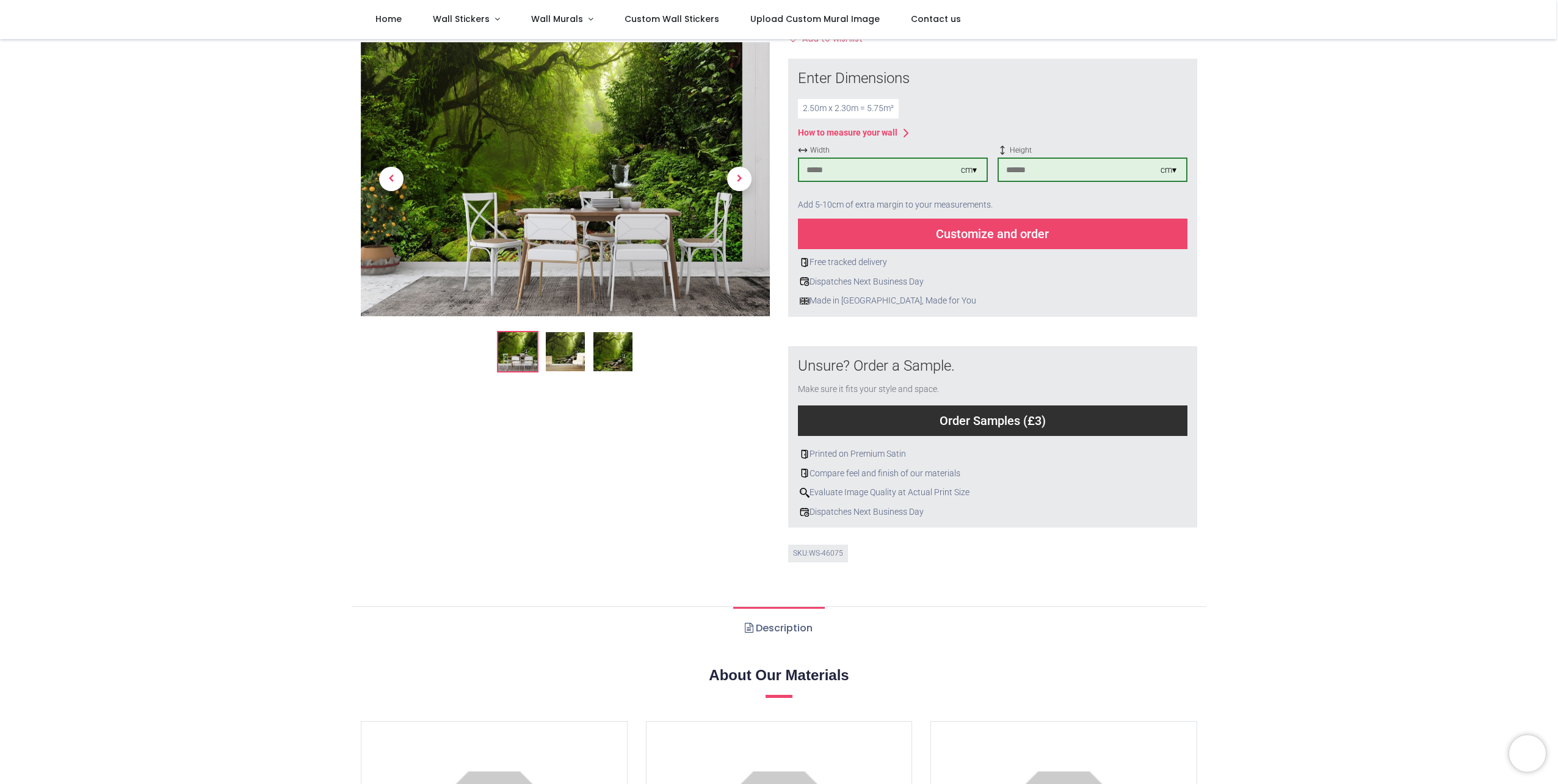
click at [1041, 231] on div "Customize and order" at bounding box center [992, 234] width 390 height 31
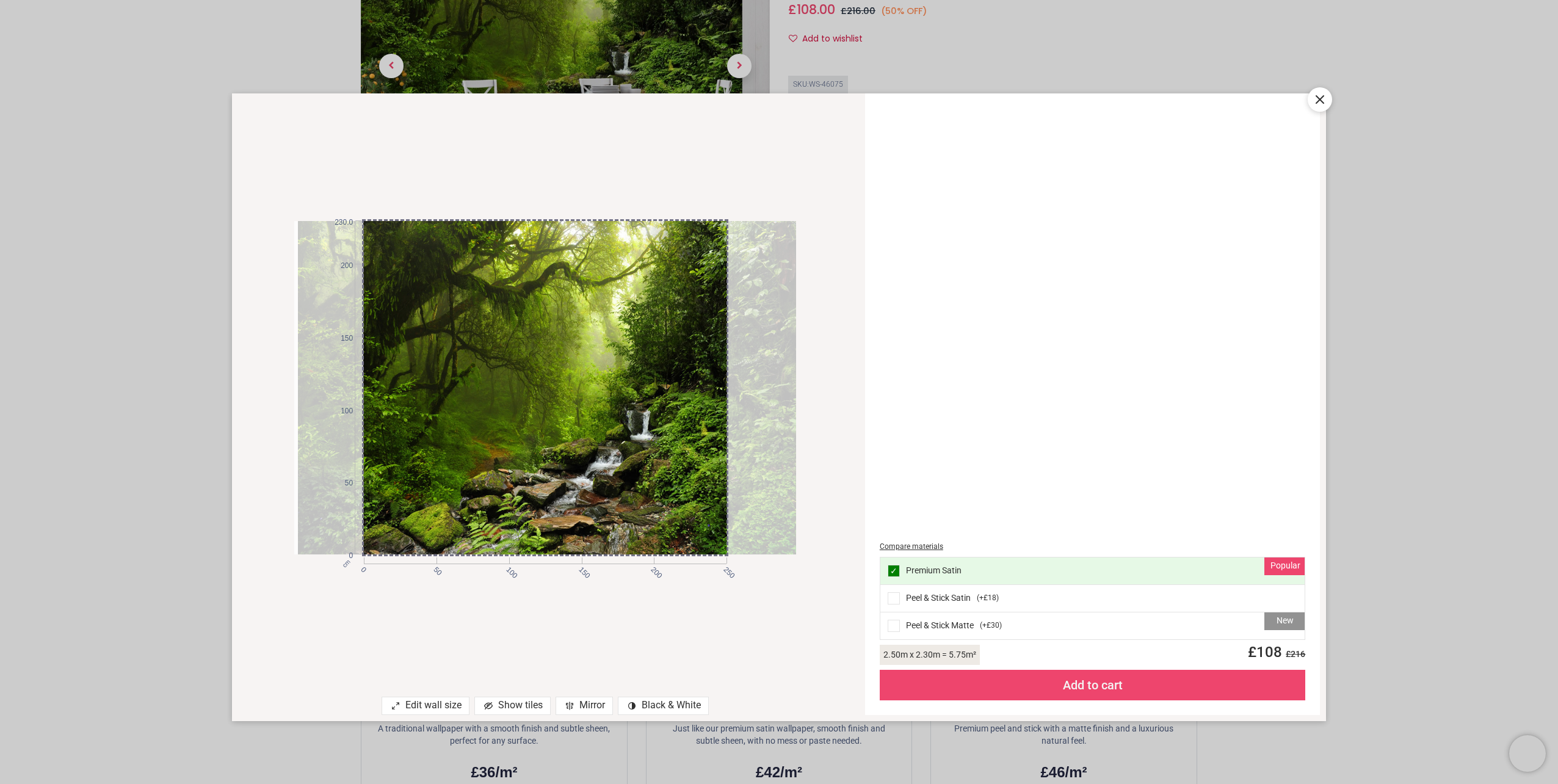
drag, startPoint x: 501, startPoint y: 397, endPoint x: 510, endPoint y: 394, distance: 9.5
click at [510, 394] on div at bounding box center [549, 388] width 502 height 333
click at [1321, 103] on icon at bounding box center [1319, 99] width 14 height 14
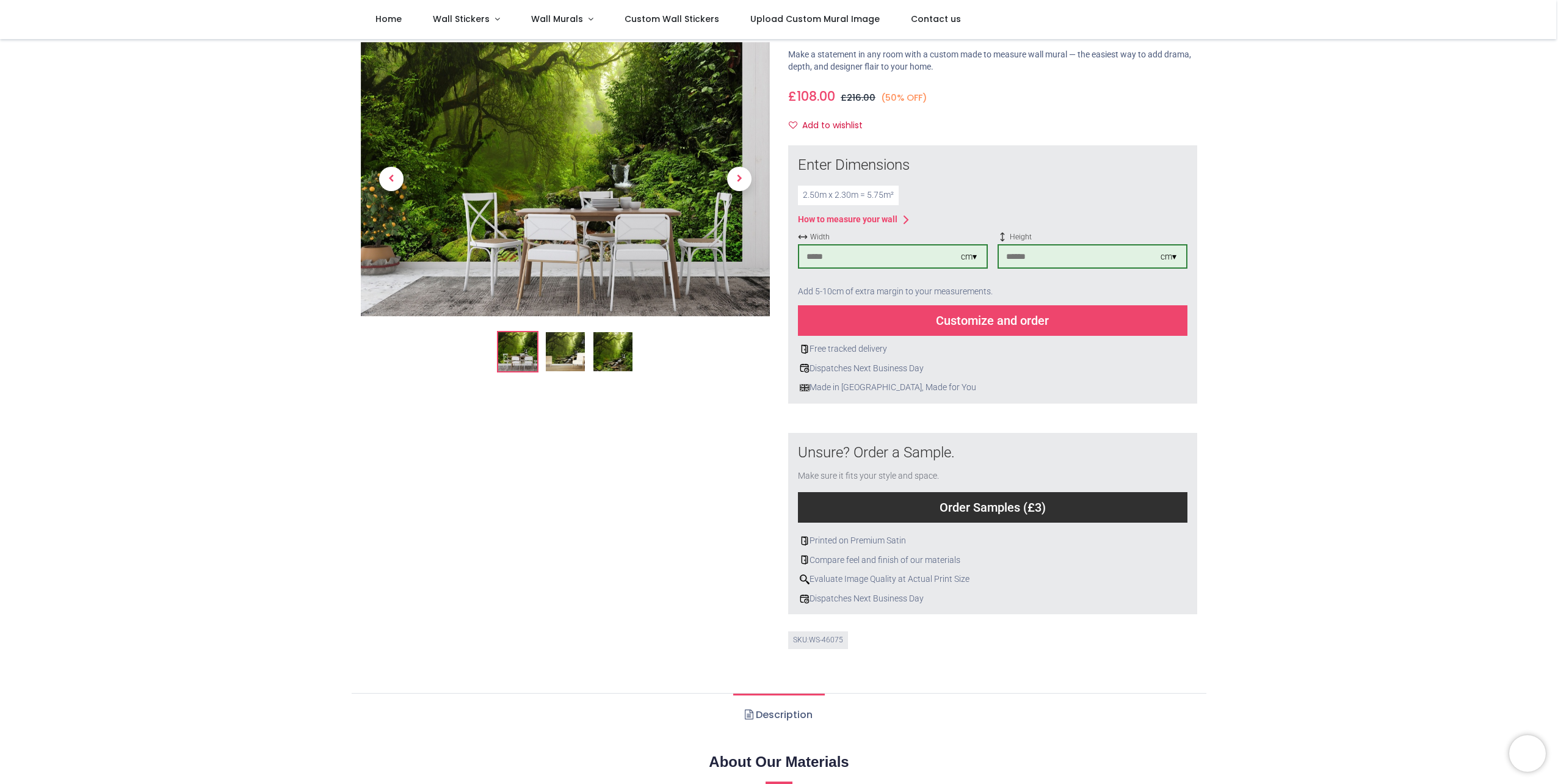
scroll to position [0, 0]
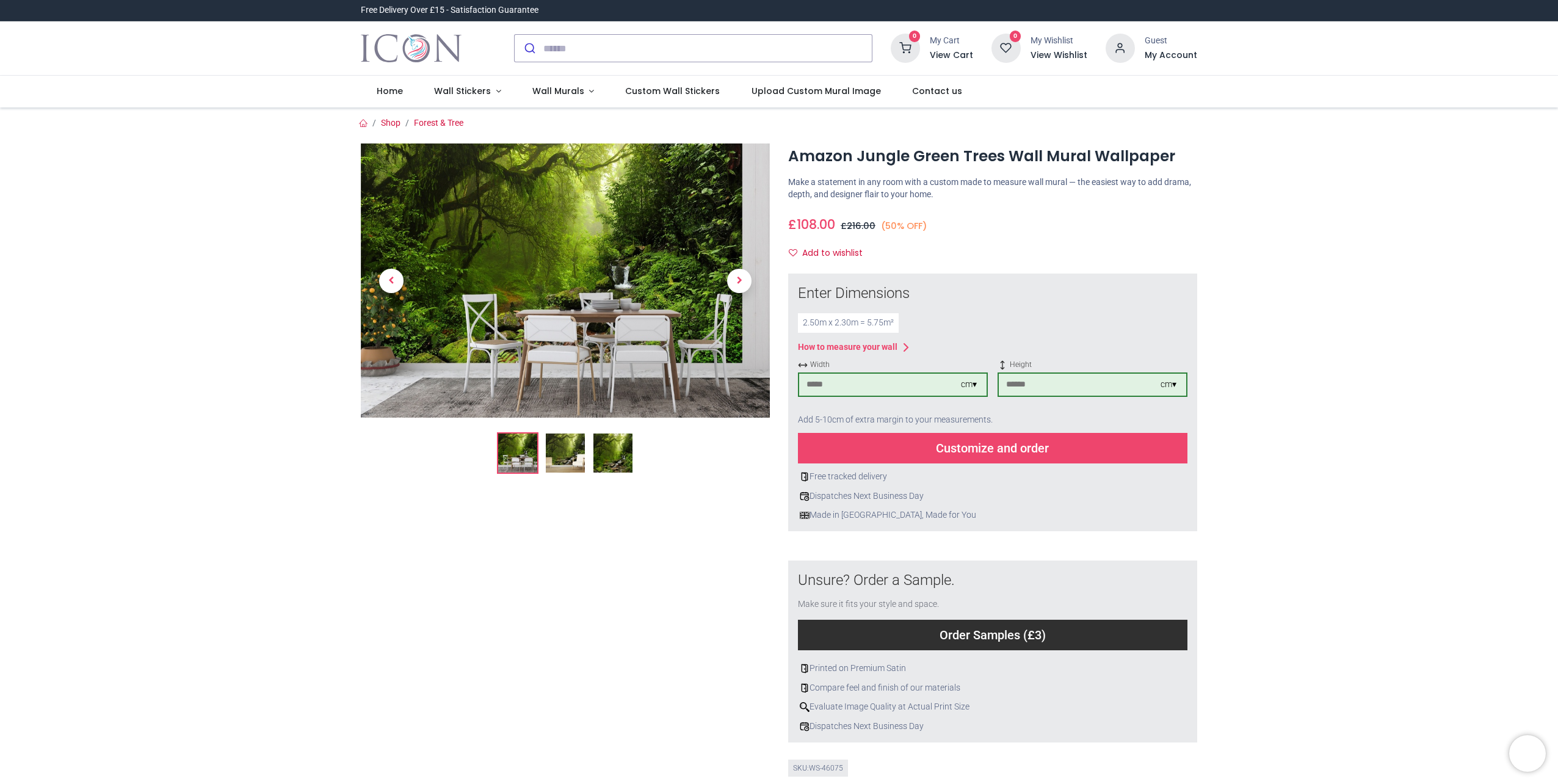
drag, startPoint x: 1527, startPoint y: 1, endPoint x: 1203, endPoint y: 111, distance: 342.2
click at [1203, 111] on section "Shop Forest & Tree i" at bounding box center [778, 457] width 855 height 699
drag, startPoint x: 1507, startPoint y: 0, endPoint x: 1323, endPoint y: 685, distance: 709.3
drag, startPoint x: 1422, startPoint y: 1, endPoint x: 1423, endPoint y: 119, distance: 118.0
